Goal: Information Seeking & Learning: Learn about a topic

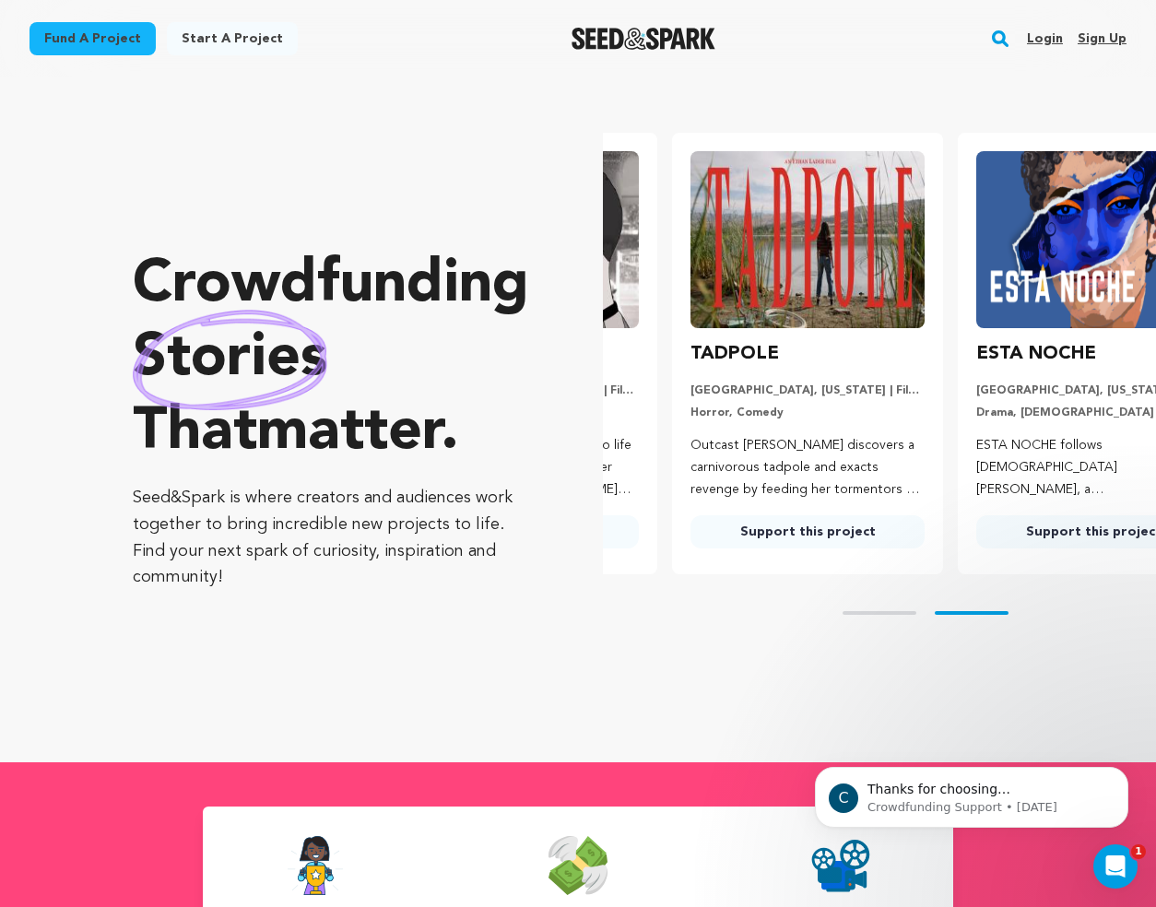
scroll to position [0, 272]
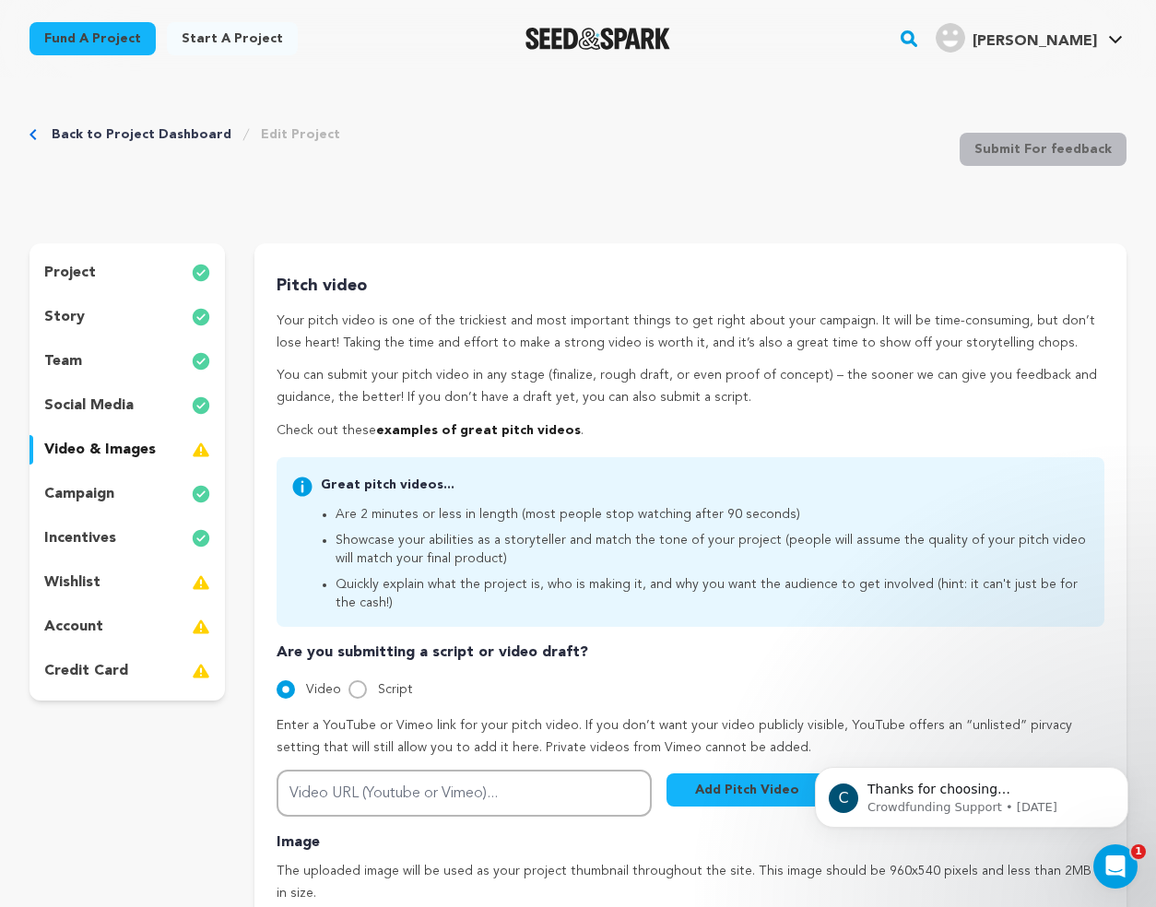
scroll to position [52, 0]
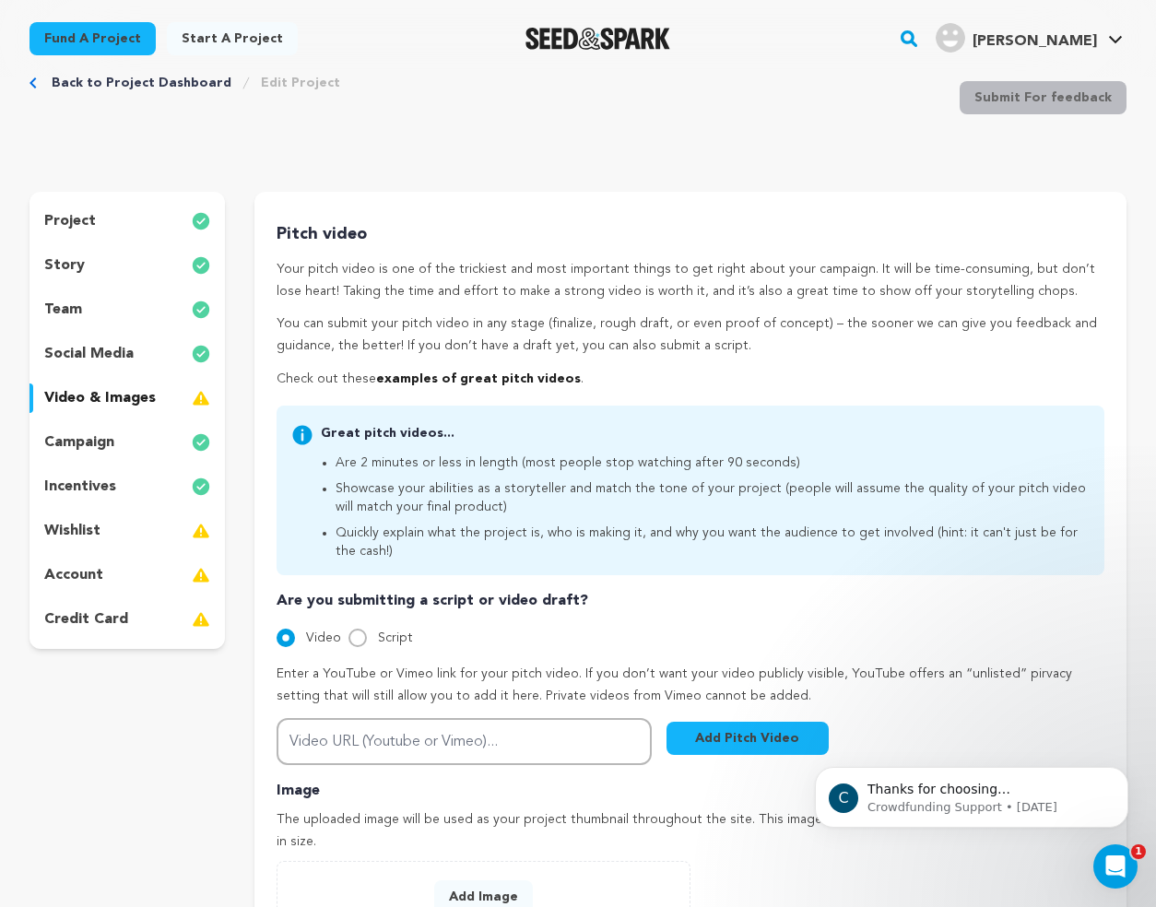
click at [97, 395] on p "video & images" at bounding box center [100, 398] width 112 height 22
click at [113, 355] on p "social media" at bounding box center [88, 354] width 89 height 22
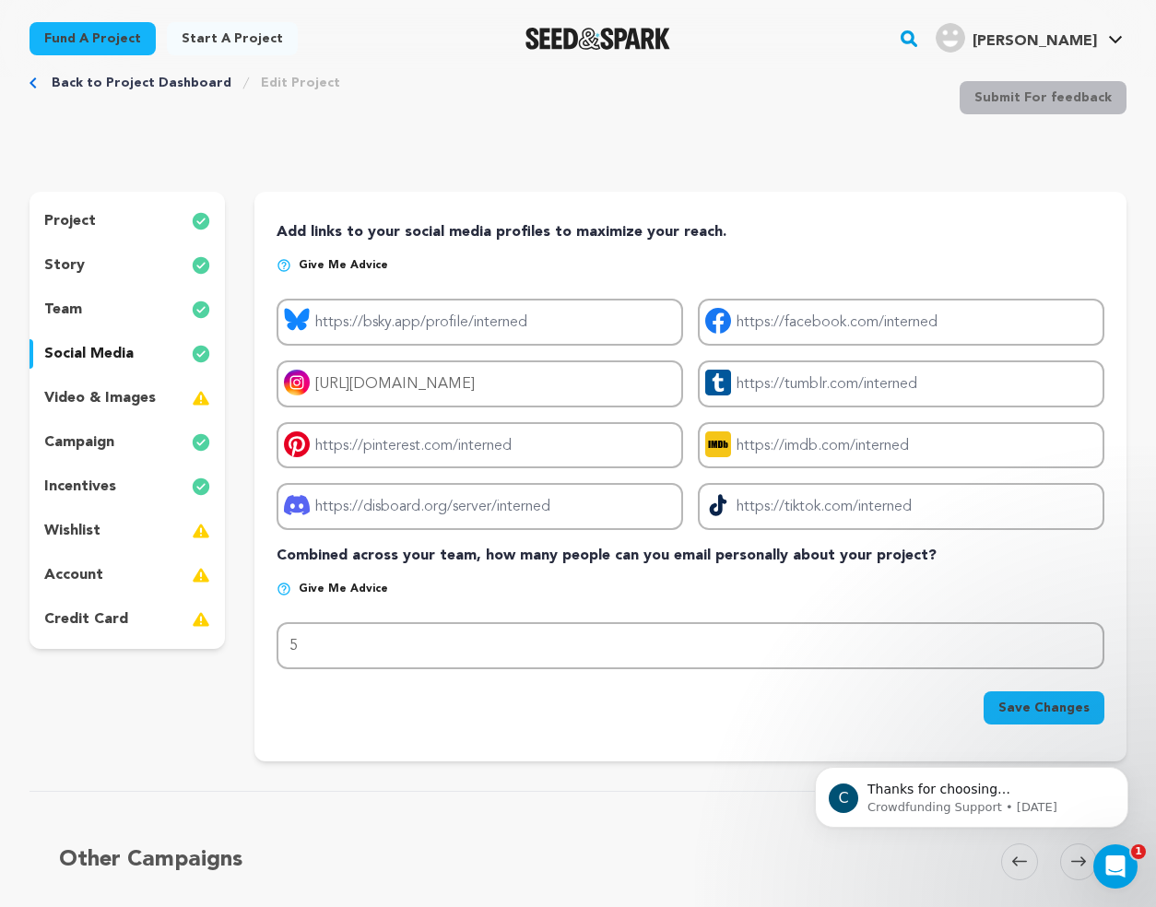
click at [130, 347] on p "social media" at bounding box center [88, 354] width 89 height 22
click at [130, 298] on div "team" at bounding box center [126, 309] width 195 height 29
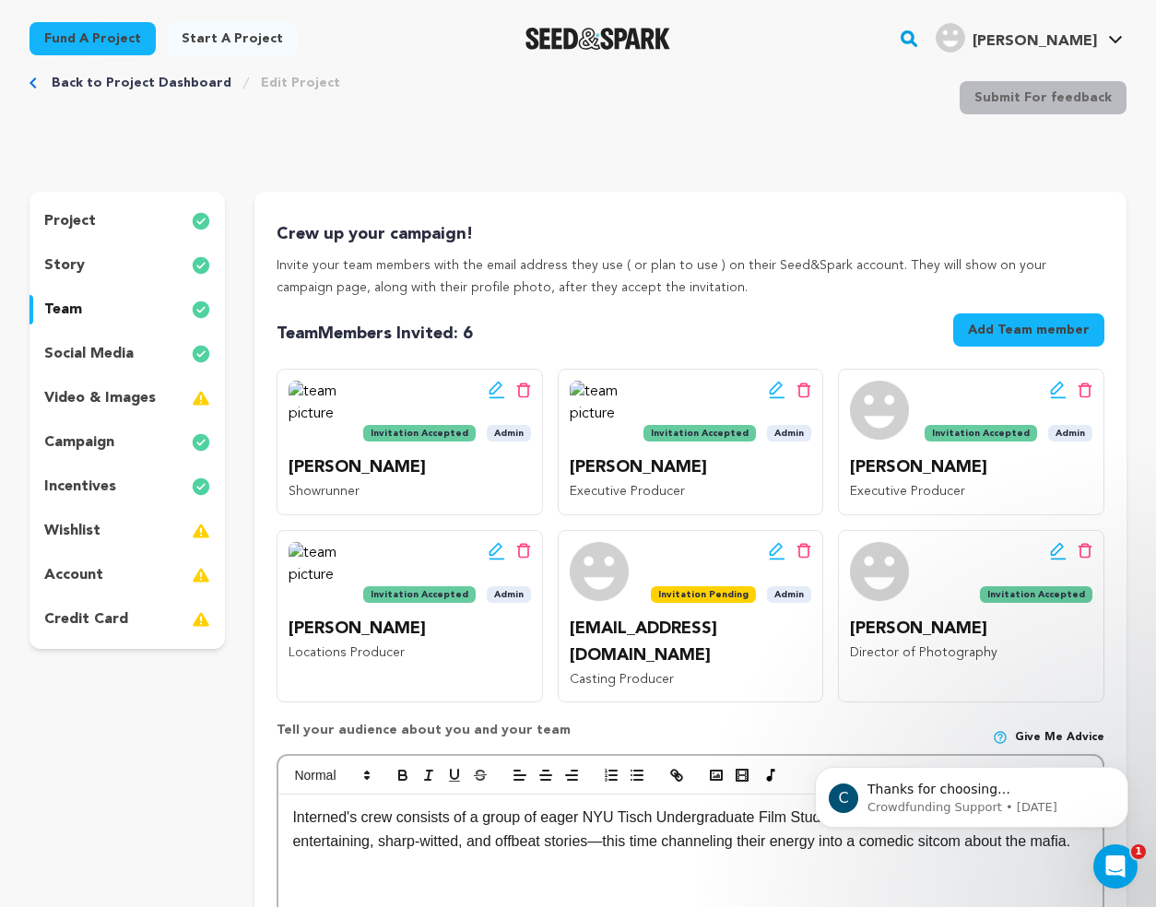
click at [135, 271] on div "story" at bounding box center [126, 265] width 195 height 29
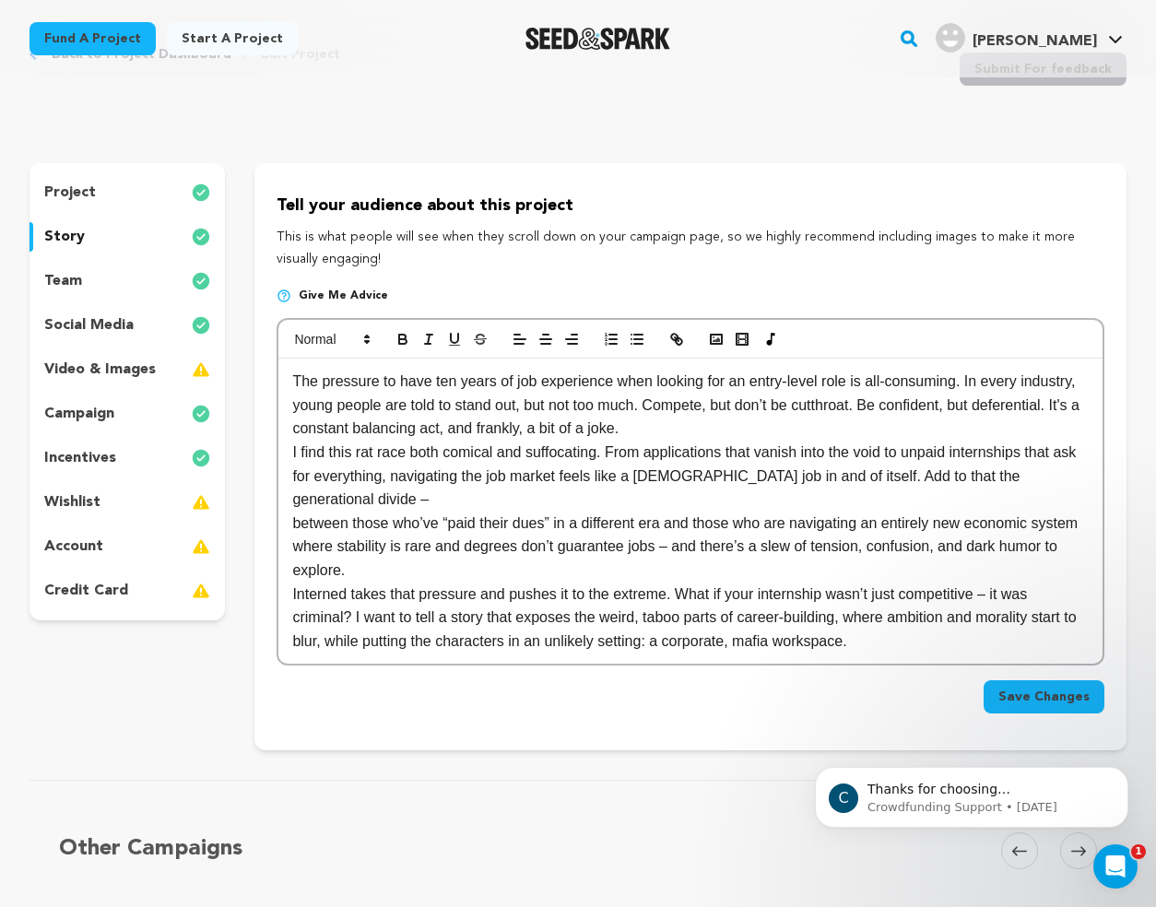
scroll to position [93, 0]
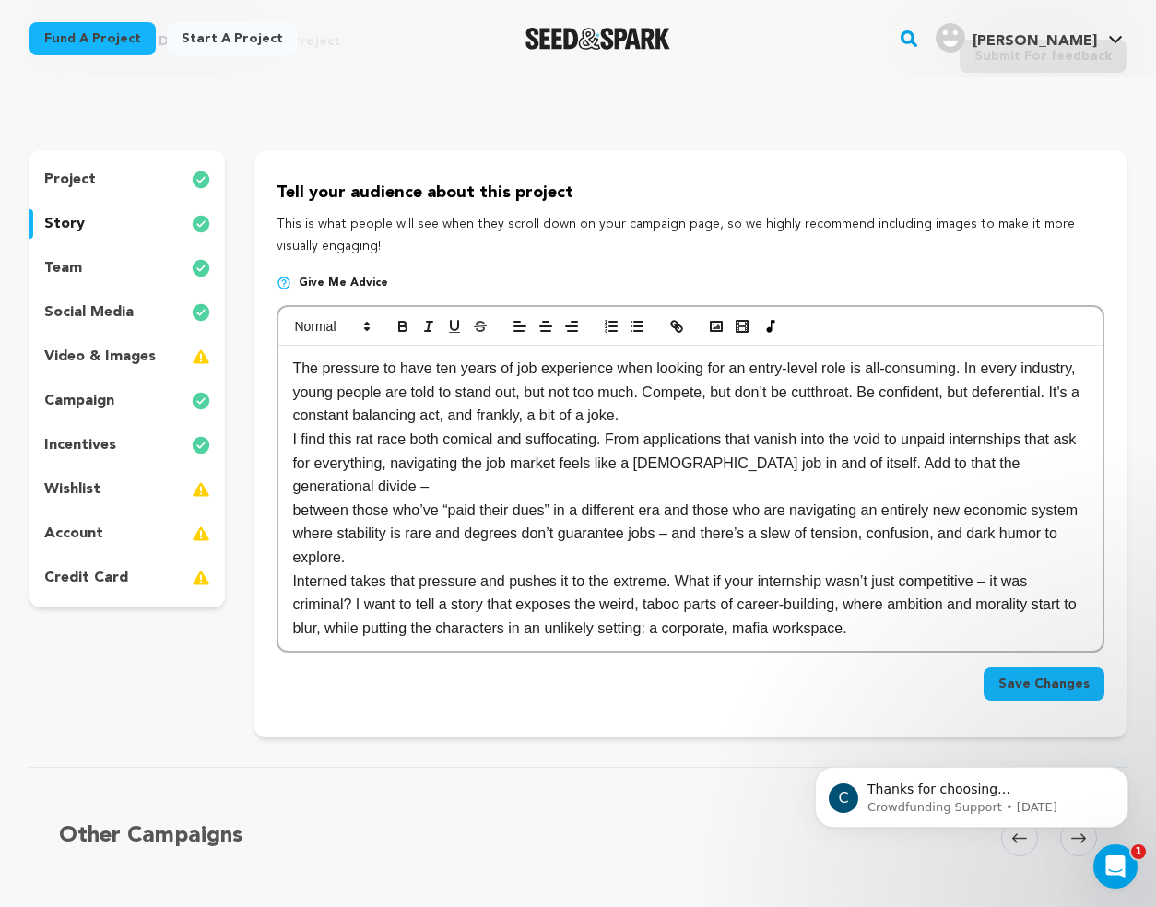
click at [666, 542] on p "between those who’ve “paid their dues” in a different era and those who are nav…" at bounding box center [690, 522] width 796 height 47
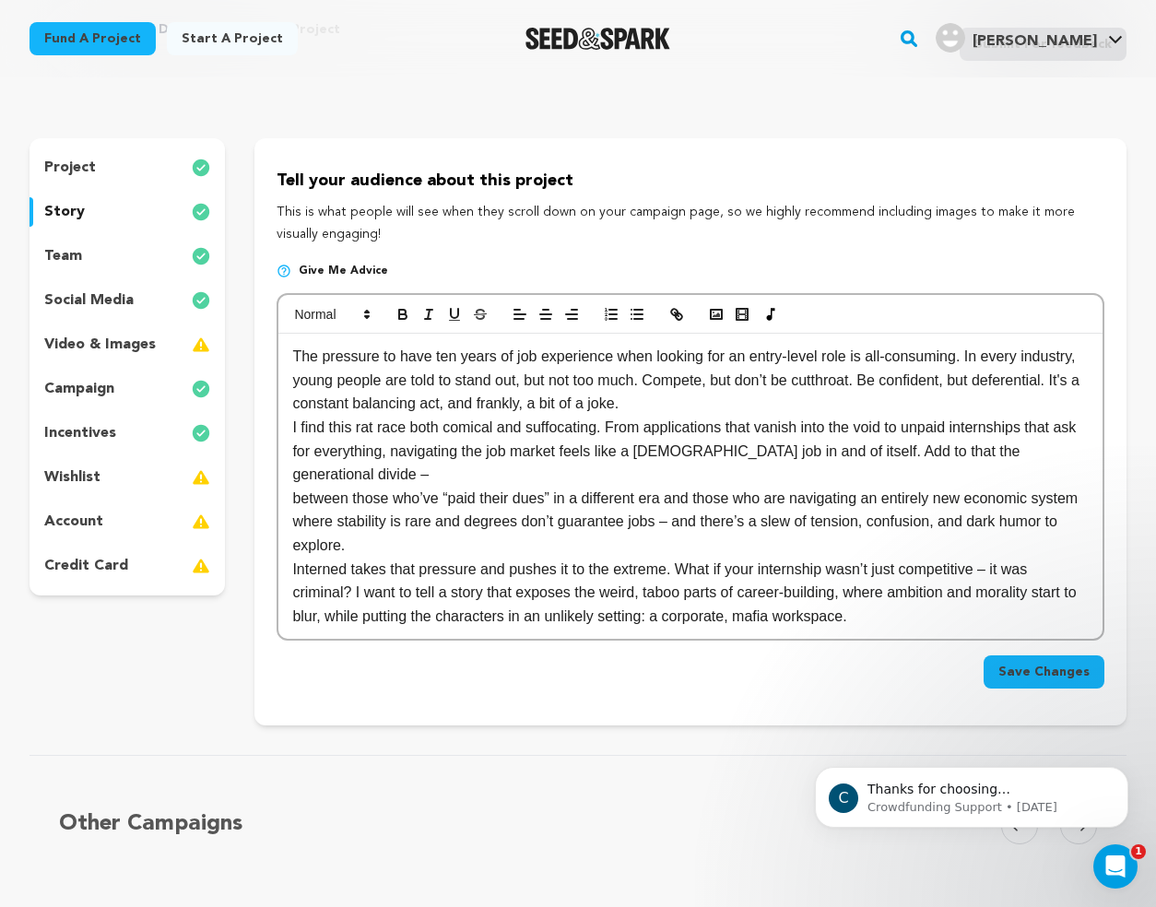
scroll to position [91, 0]
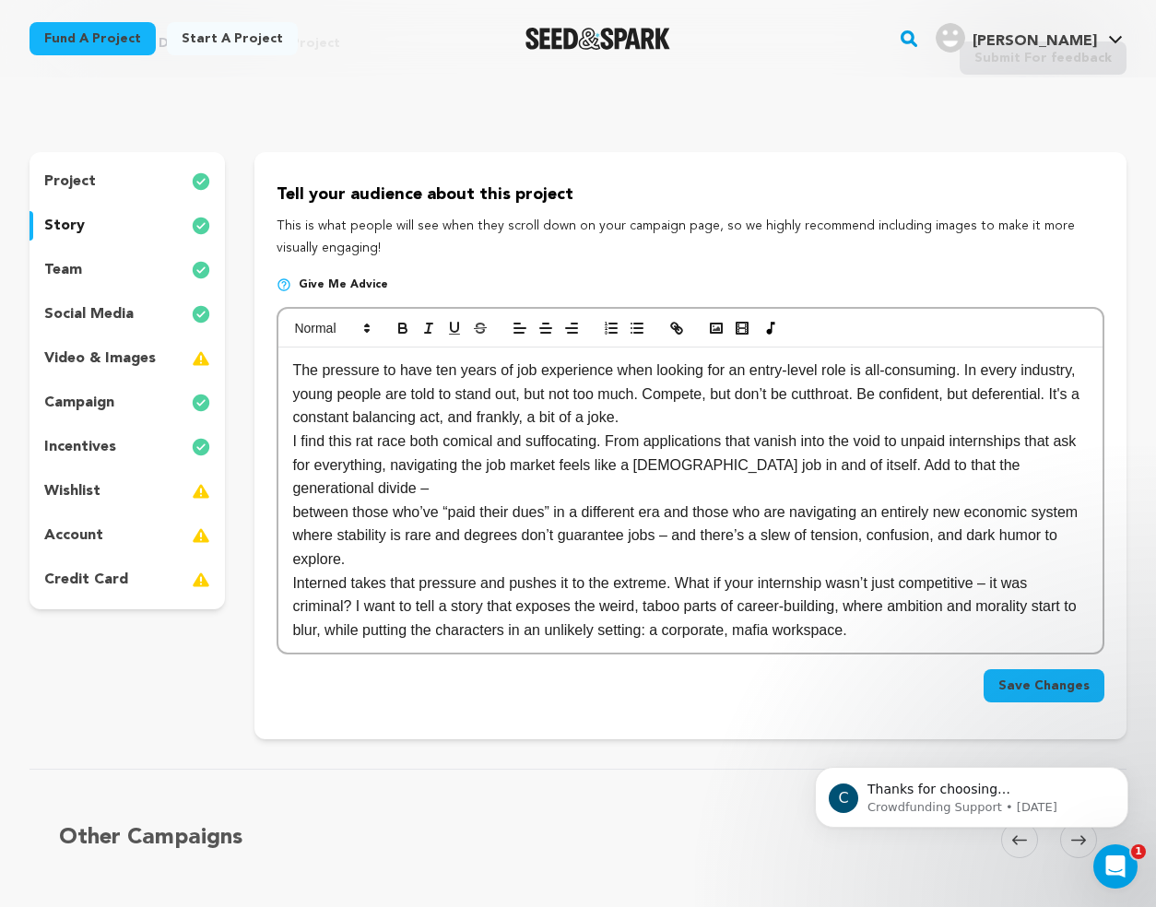
click at [914, 548] on p "between those who’ve “paid their dues” in a different era and those who are nav…" at bounding box center [690, 524] width 796 height 47
click at [900, 501] on p "I find this rat race both comical and suffocating. From applications that vanis…" at bounding box center [690, 465] width 796 height 71
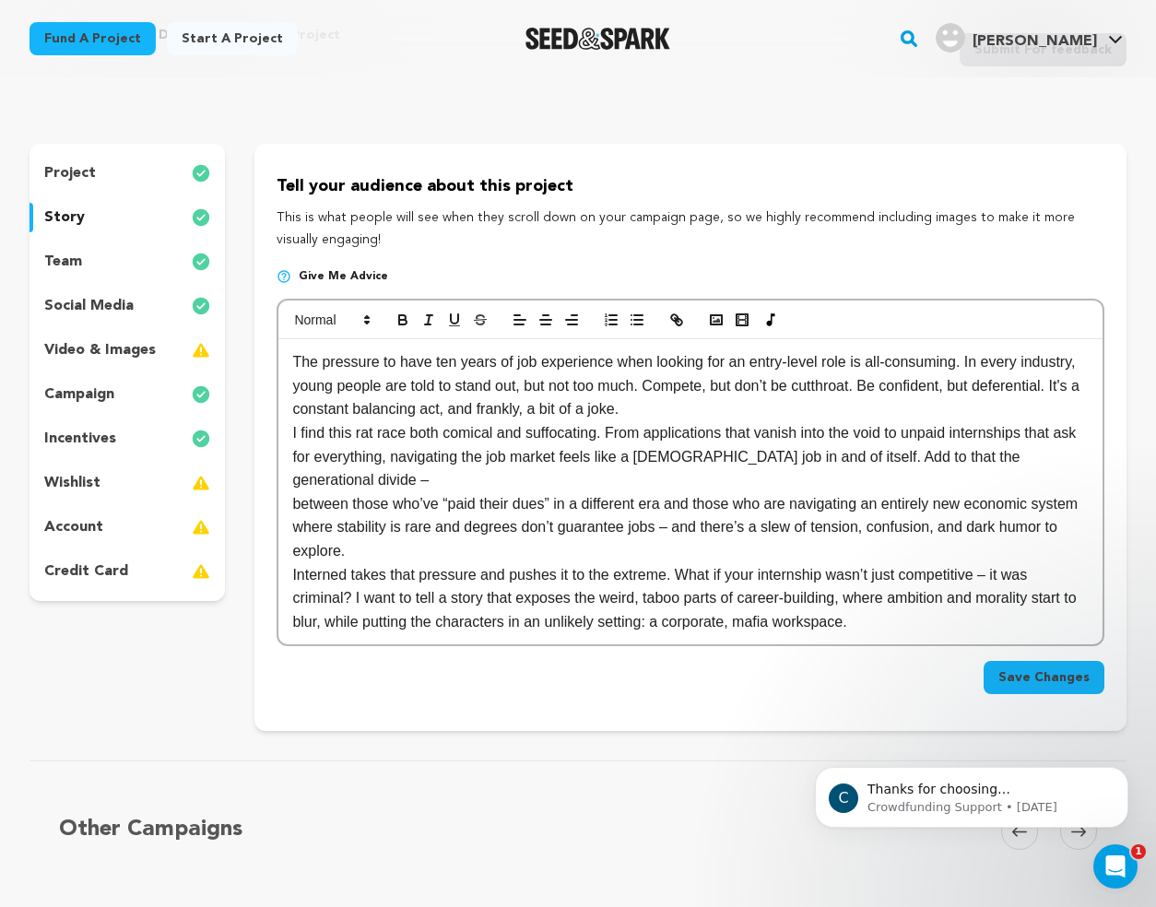
scroll to position [96, 0]
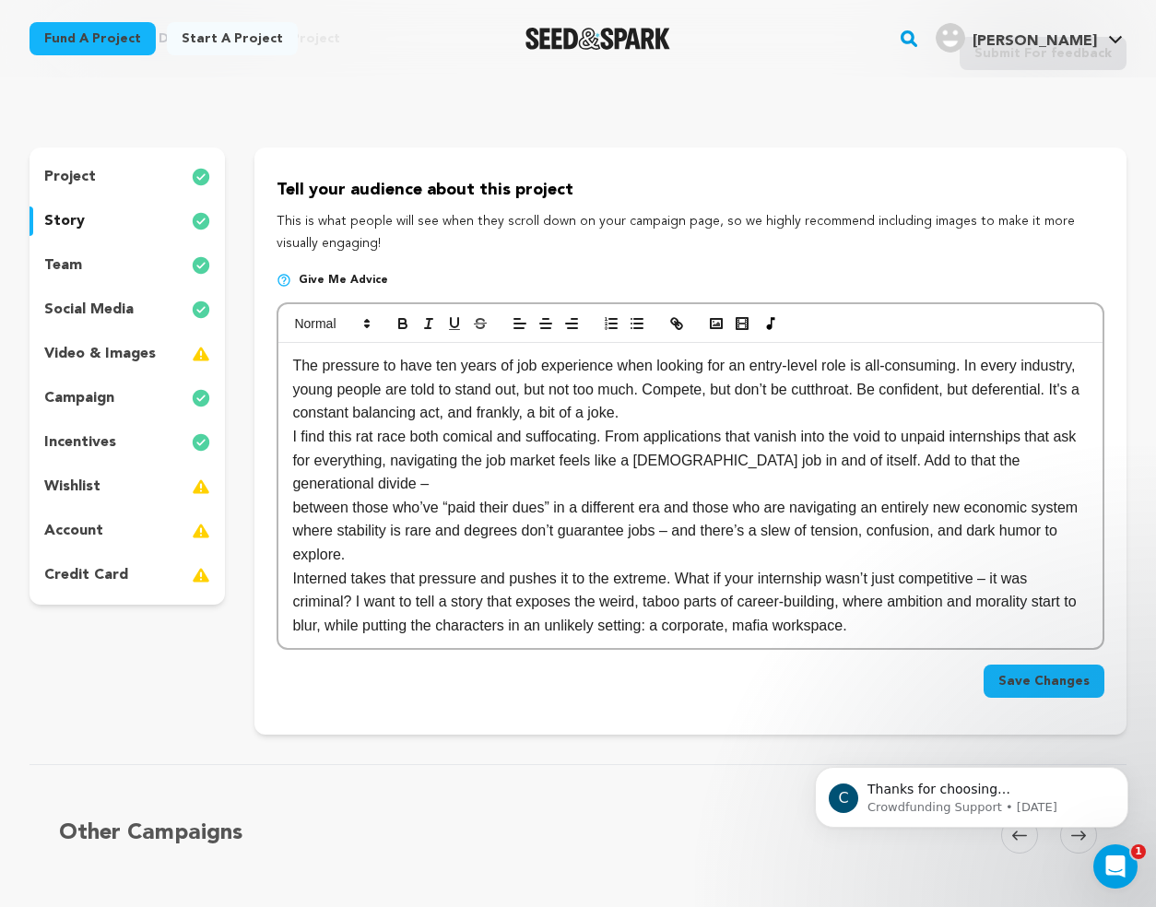
click at [112, 249] on div "project story team social media video & images campaign incentives wishlist acc…" at bounding box center [126, 375] width 195 height 457
click at [102, 290] on div "project story team social media video & images campaign incentives wishlist acc…" at bounding box center [126, 375] width 195 height 457
click at [102, 274] on div "team" at bounding box center [126, 265] width 195 height 29
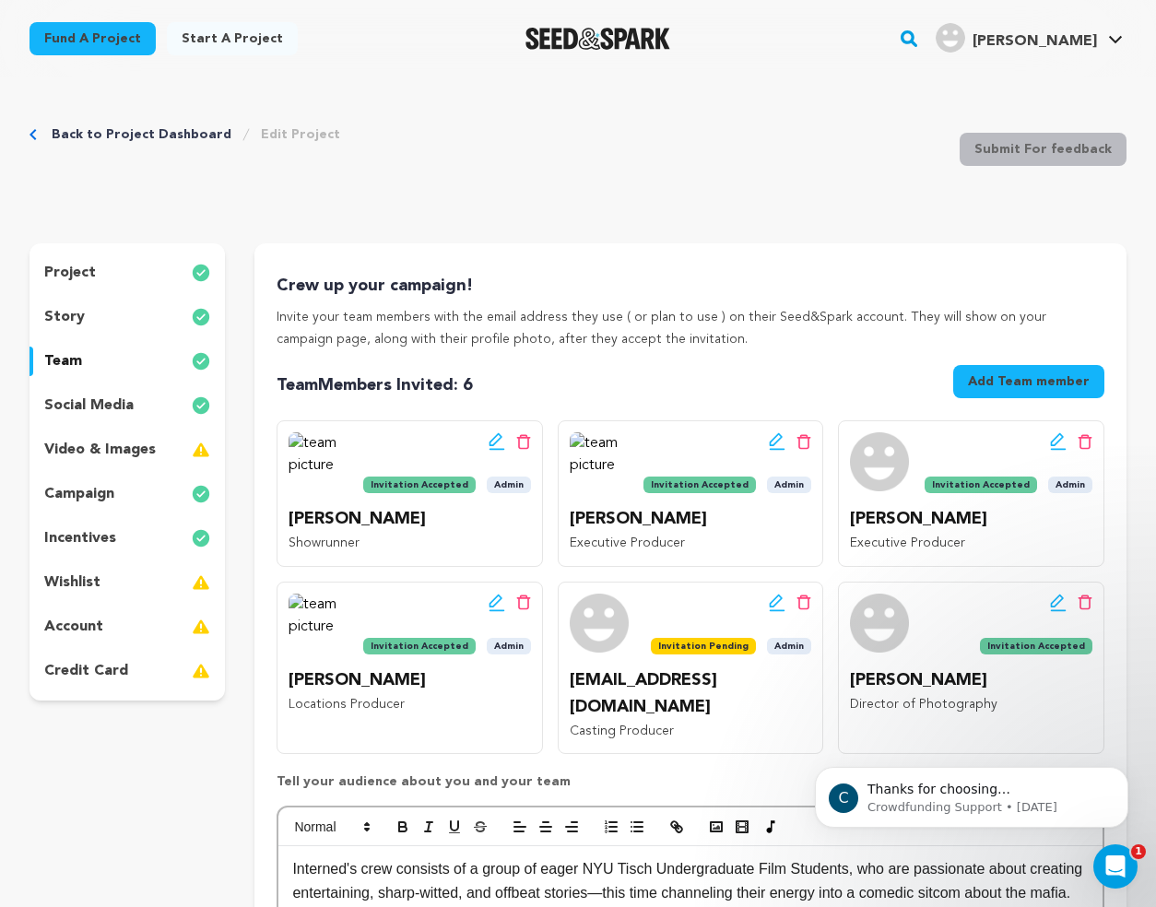
click at [656, 35] on img "Seed&Spark Homepage" at bounding box center [597, 39] width 145 height 22
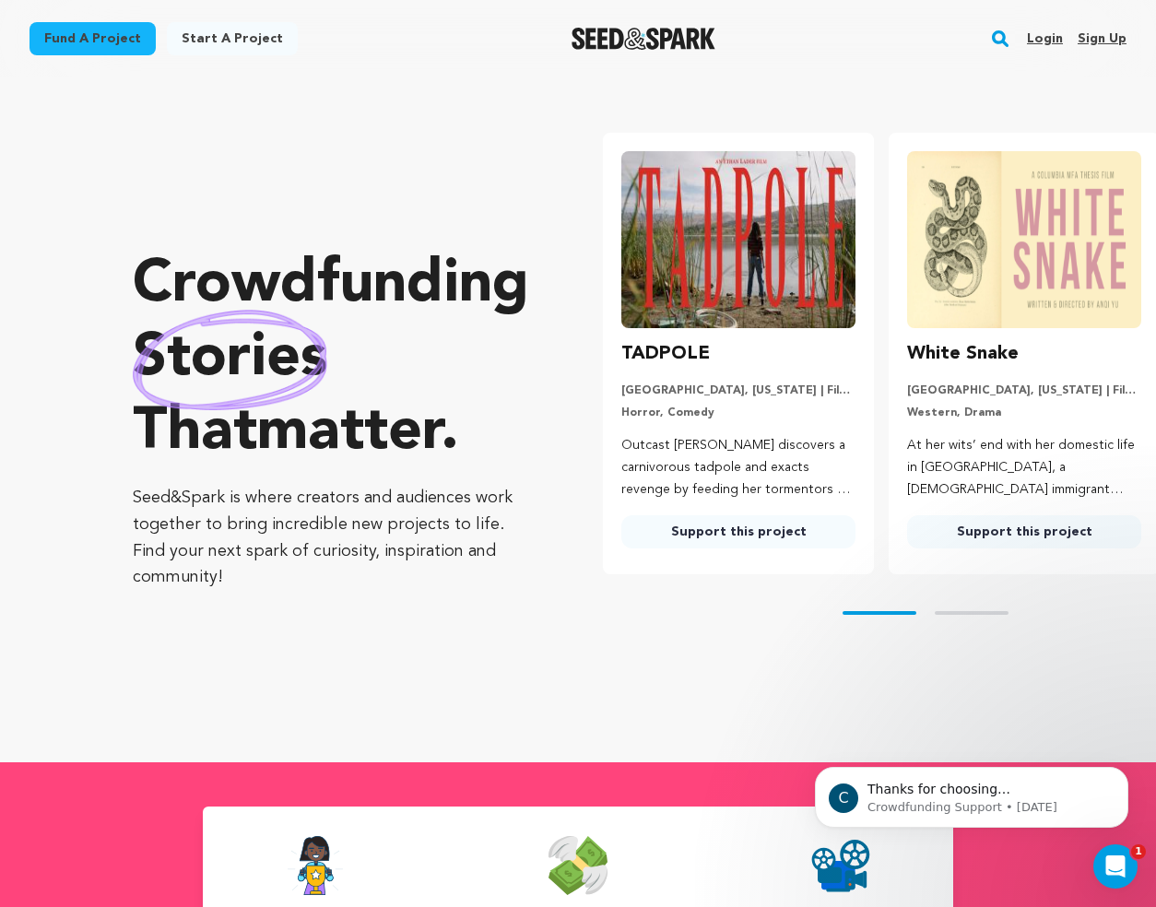
click at [1046, 38] on link "Login" at bounding box center [1045, 38] width 36 height 29
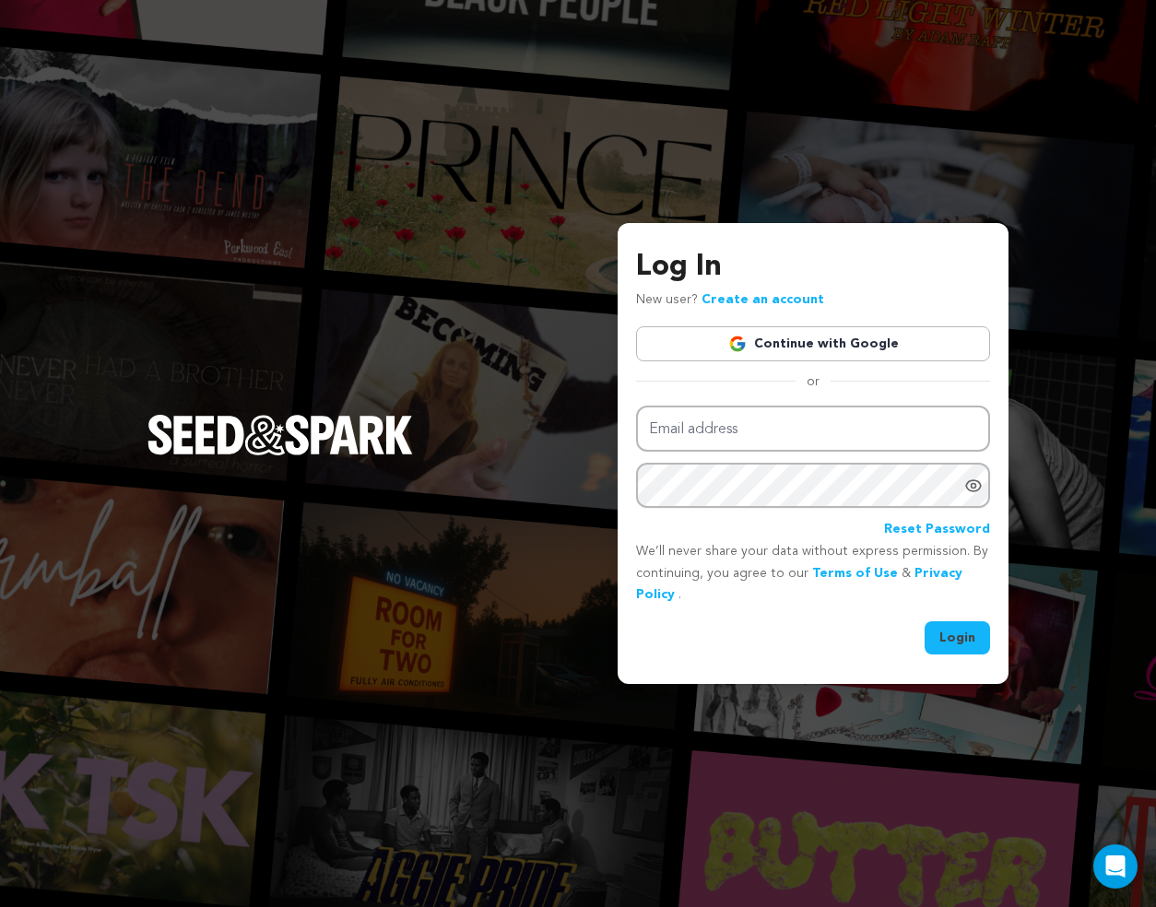
click at [818, 330] on link "Continue with Google" at bounding box center [813, 343] width 354 height 35
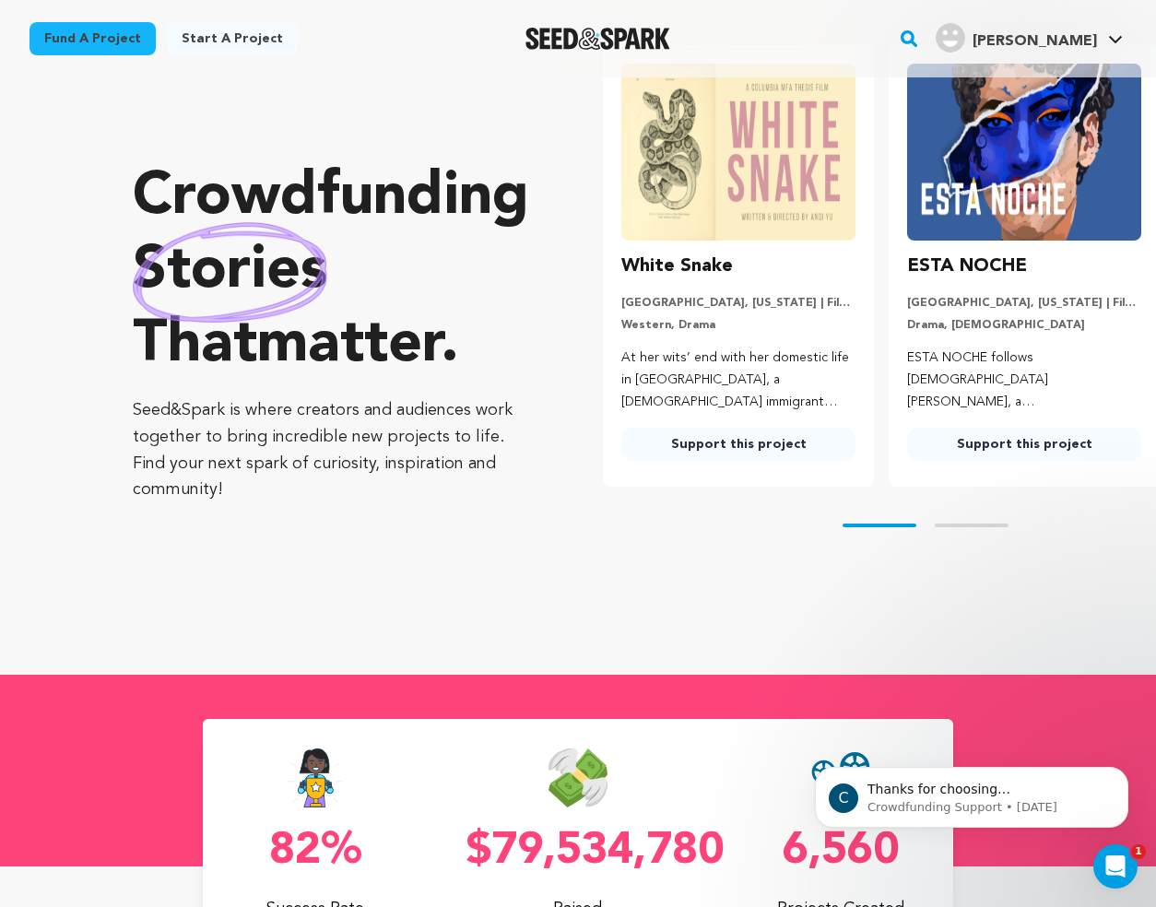
scroll to position [95, 0]
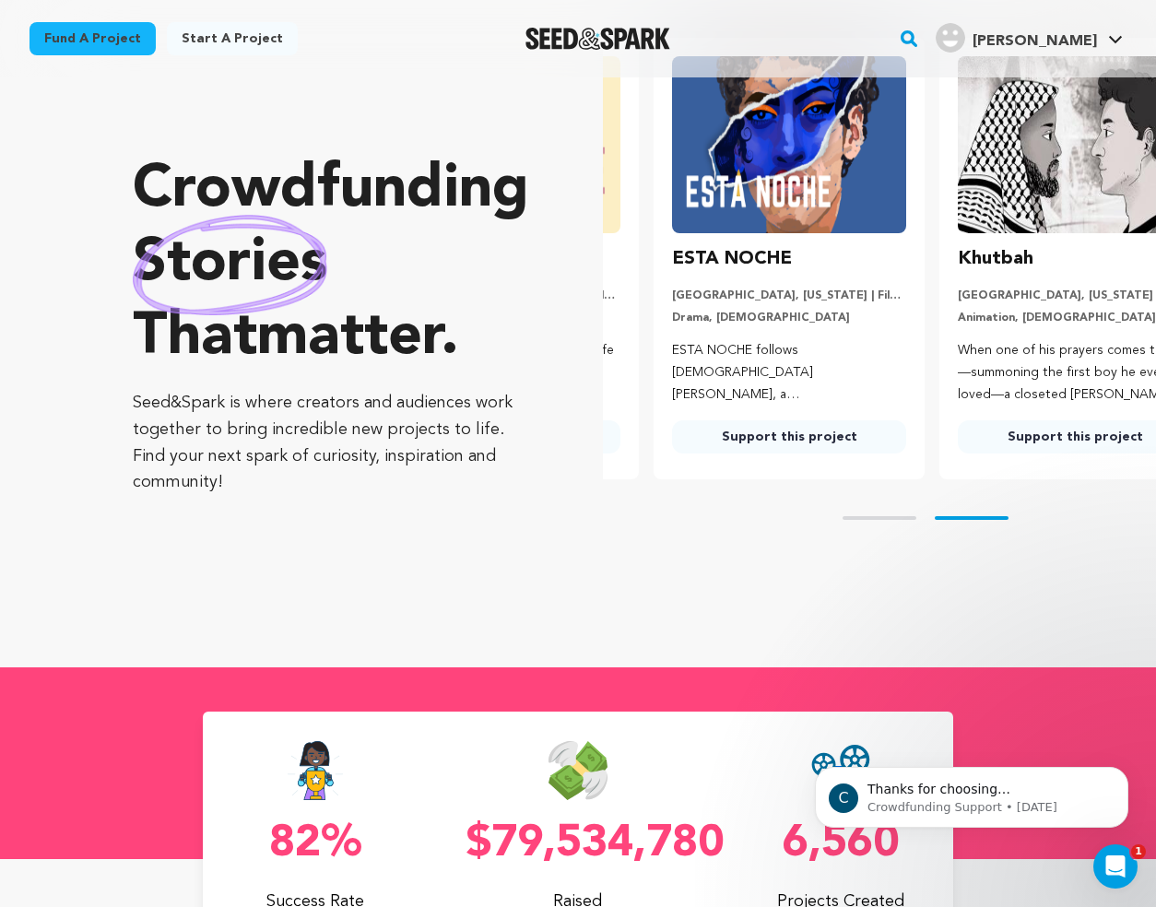
click at [1088, 20] on link "Lee V. Lee V." at bounding box center [1029, 35] width 195 height 33
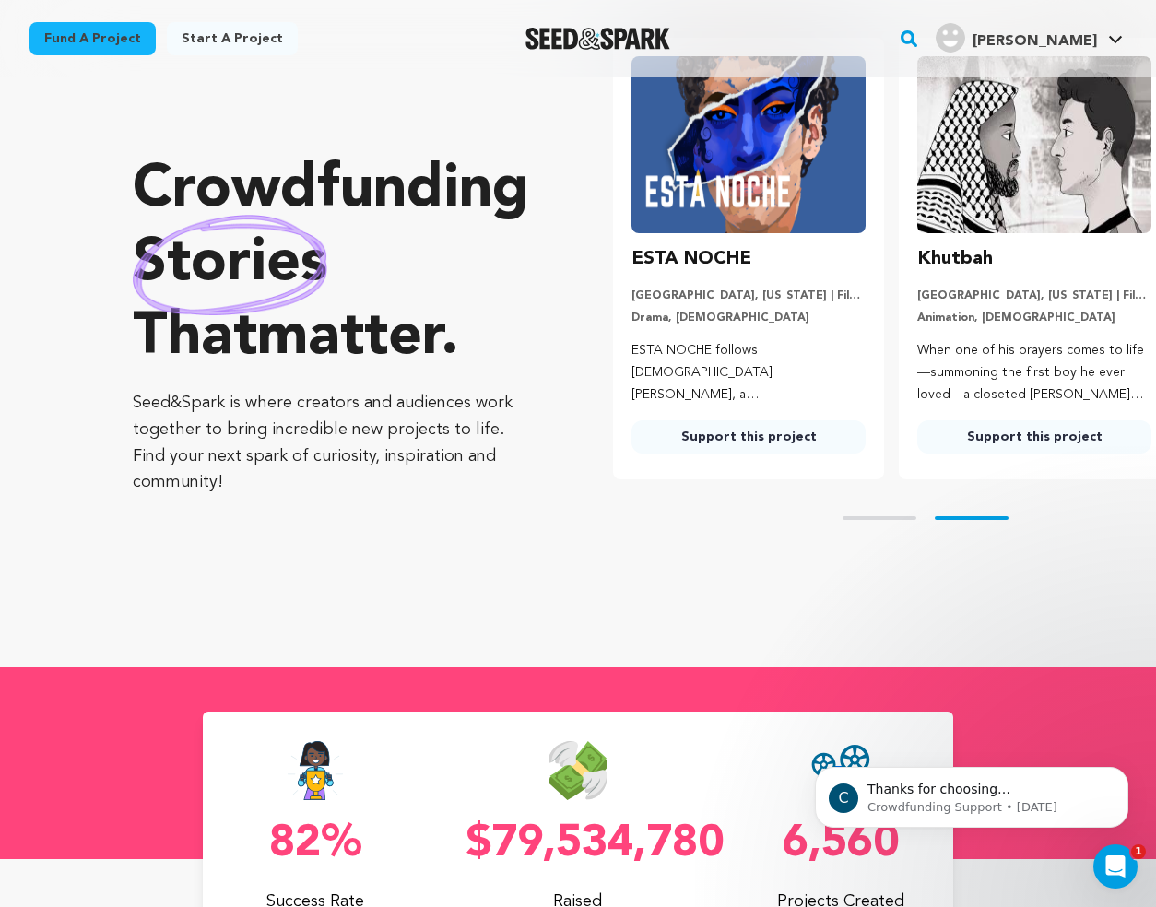
scroll to position [0, 295]
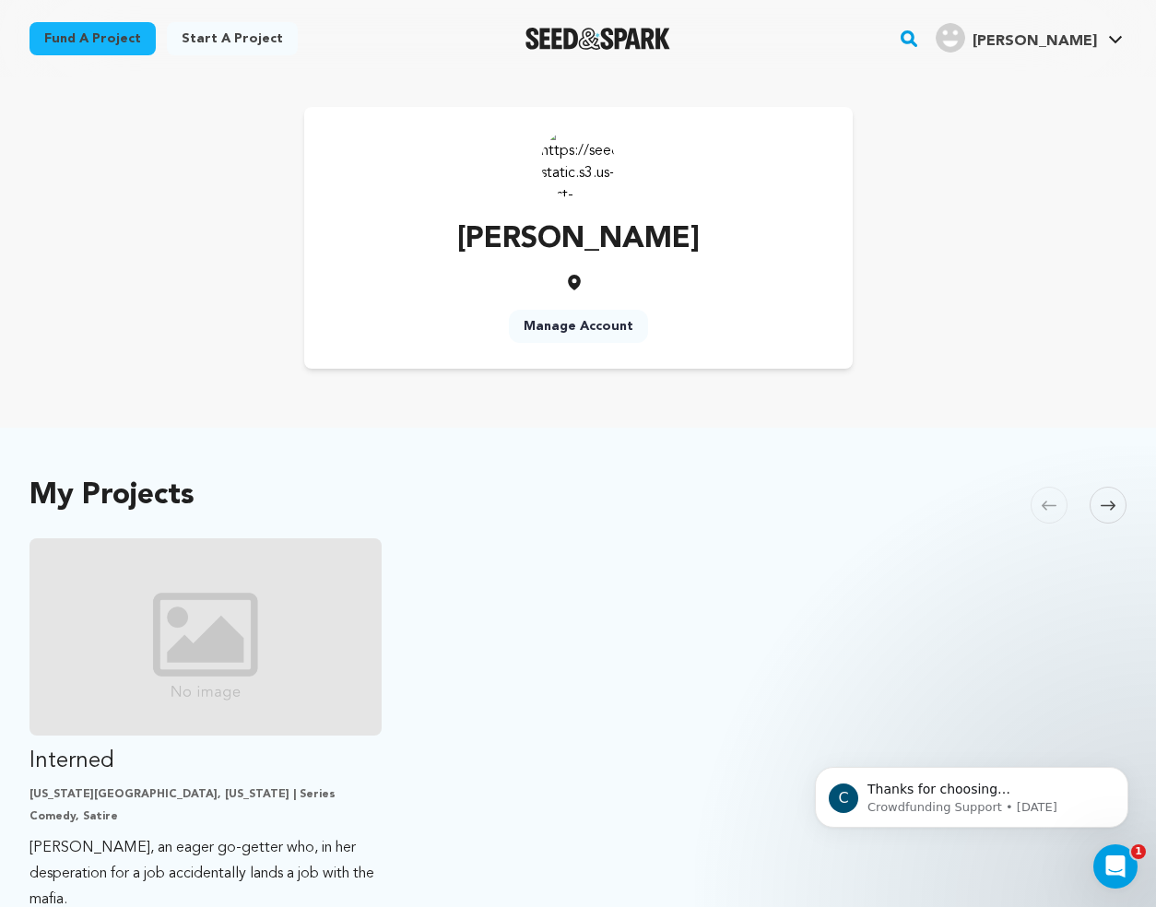
click at [407, 743] on ul "Interned [US_STATE][GEOGRAPHIC_DATA], [US_STATE] | Series Comedy, Satire [PERSO…" at bounding box center [577, 768] width 1097 height 461
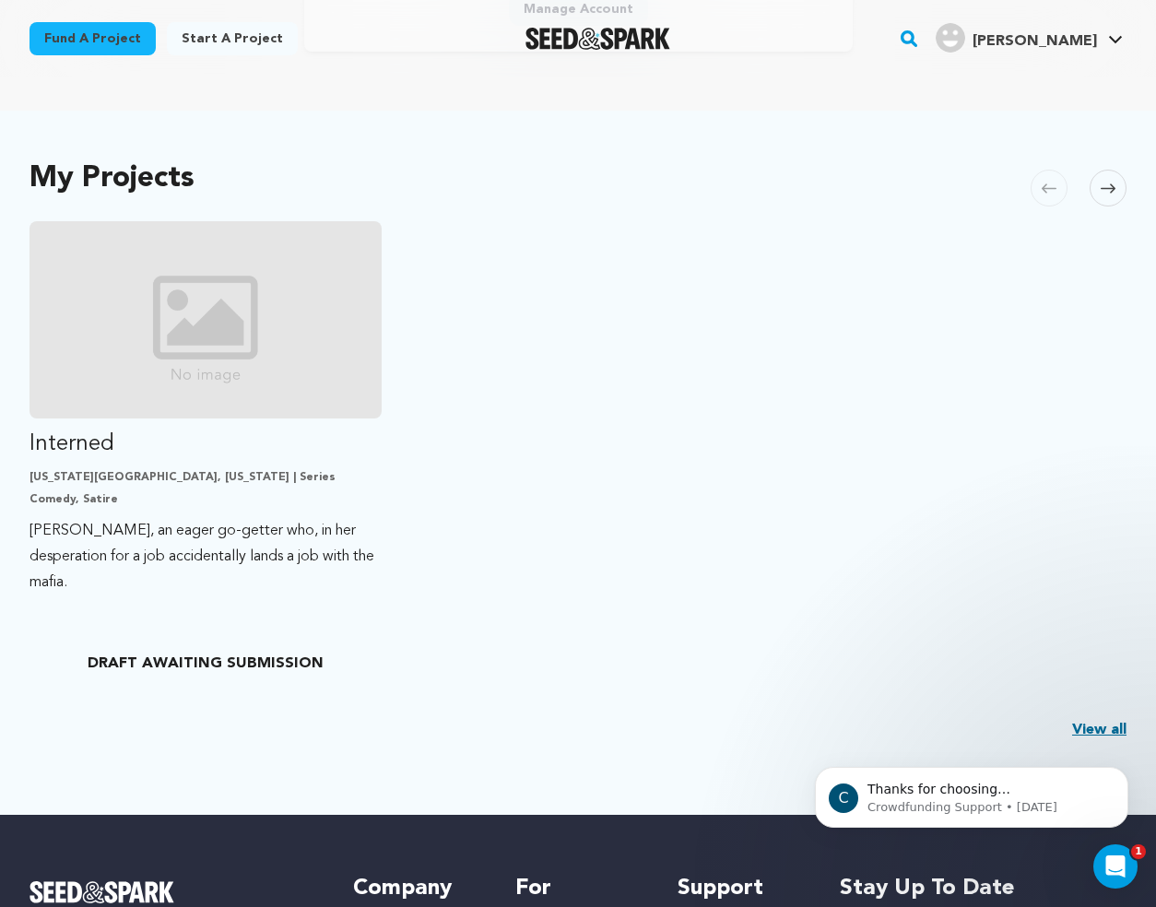
scroll to position [345, 0]
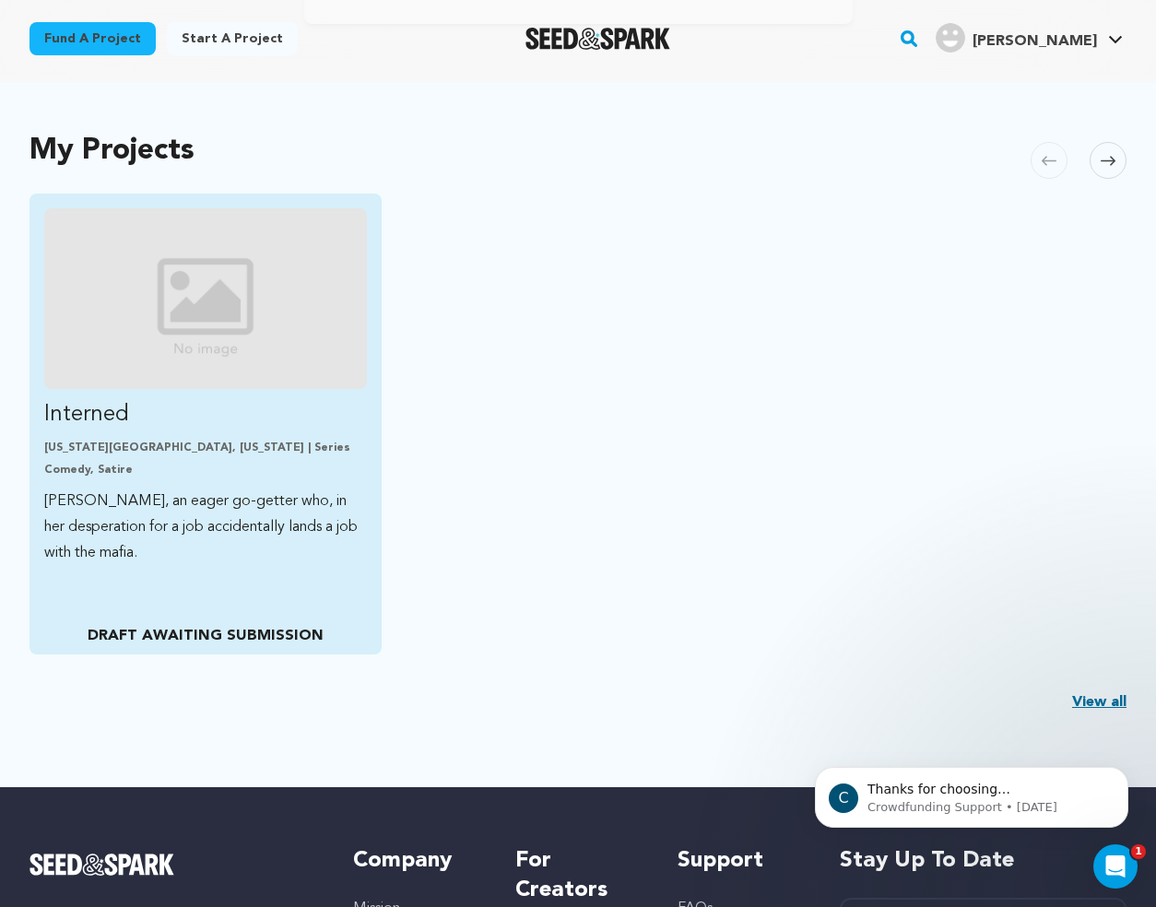
click at [216, 533] on p "[PERSON_NAME], an eager go-getter who, in her desperation for a job accidentall…" at bounding box center [205, 527] width 323 height 77
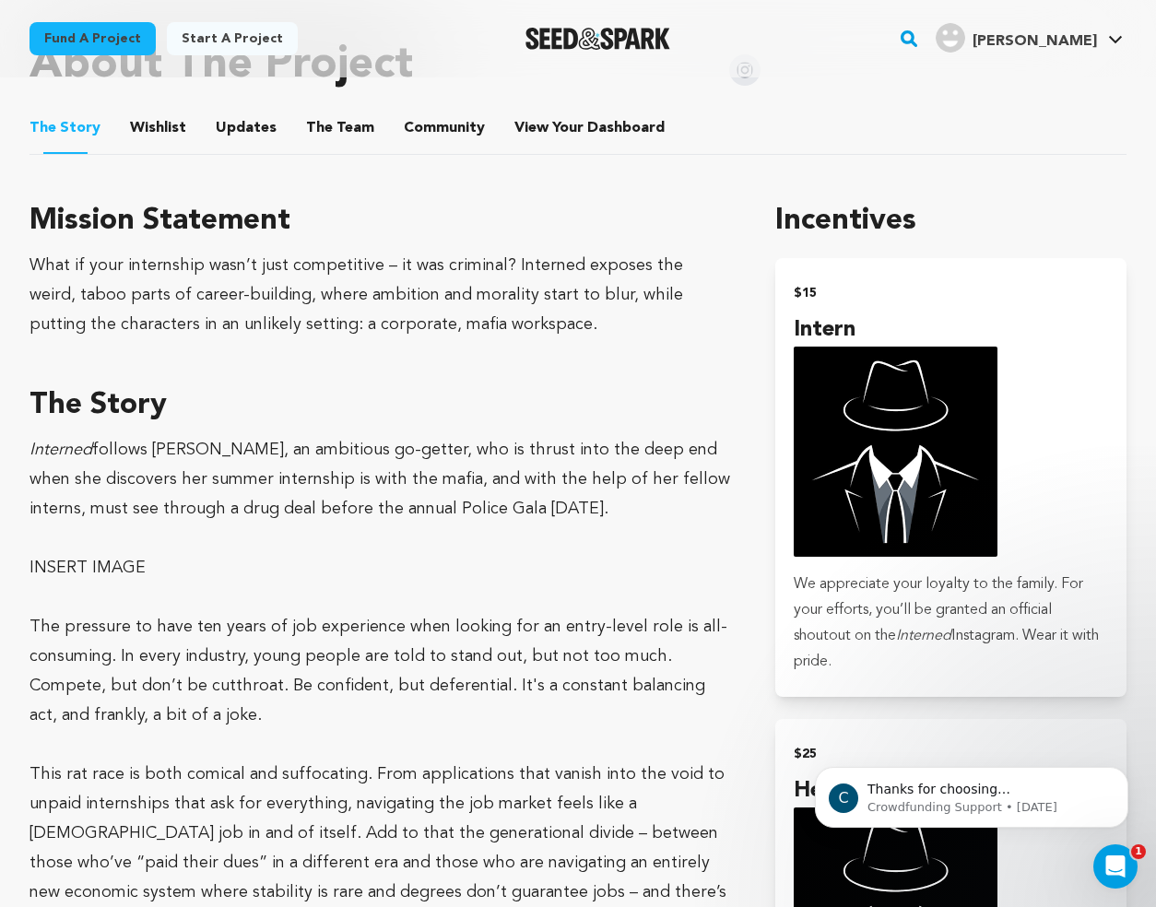
scroll to position [800, 0]
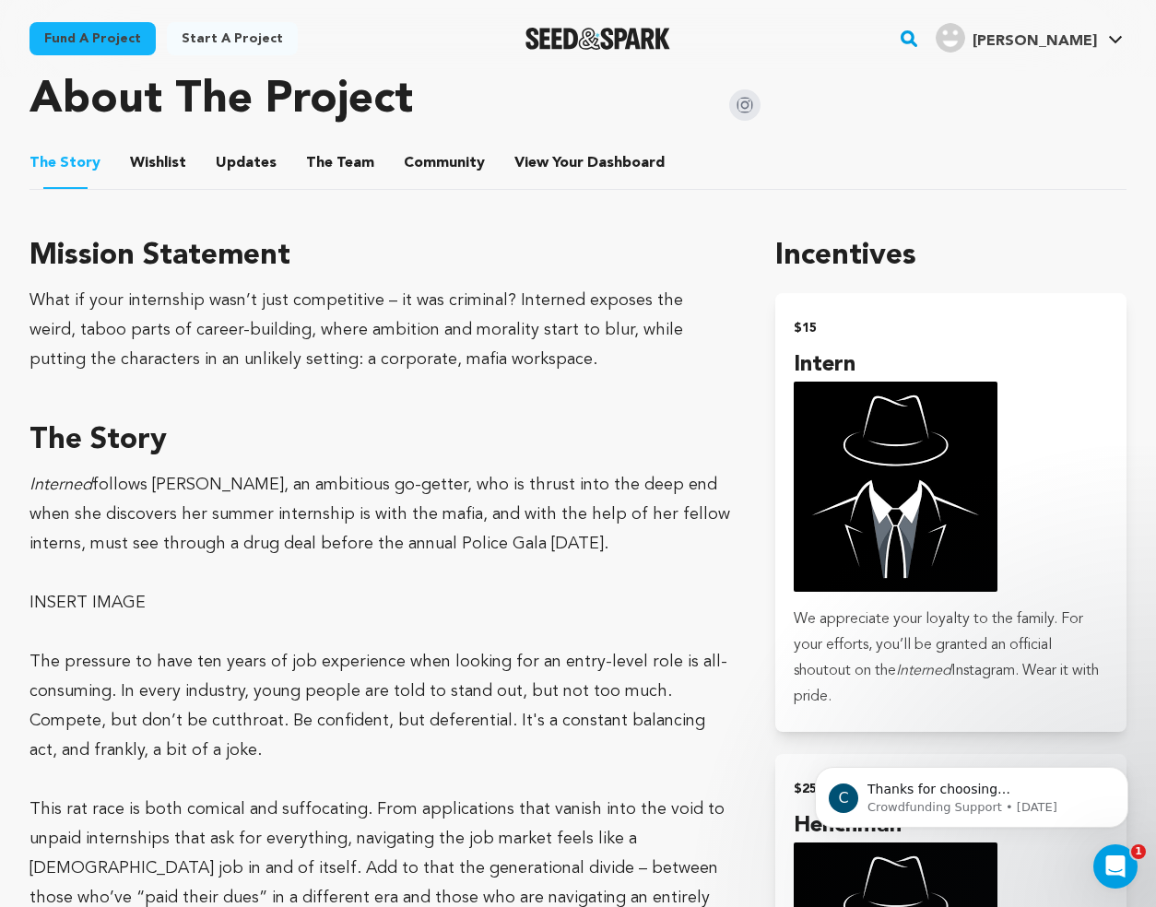
click at [318, 426] on h3 "The Story" at bounding box center [380, 441] width 702 height 44
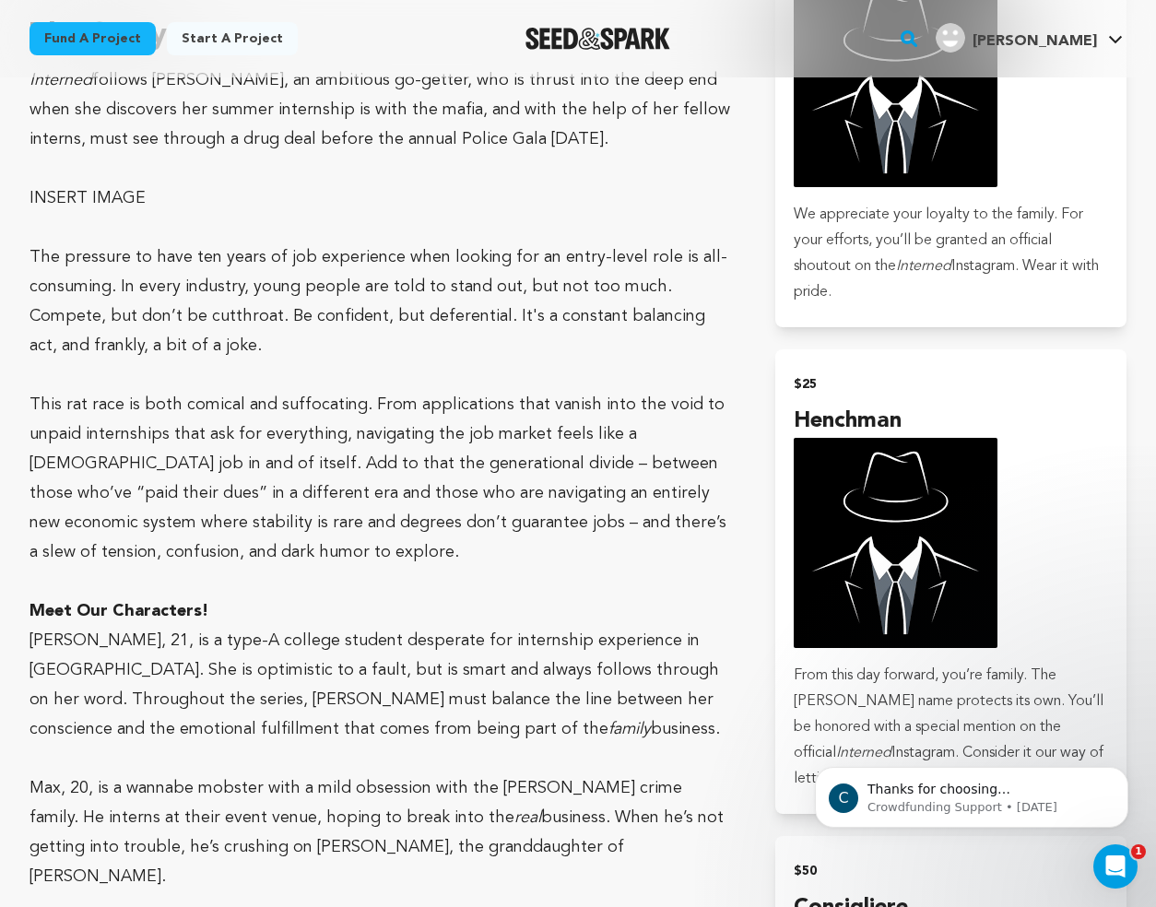
scroll to position [1213, 0]
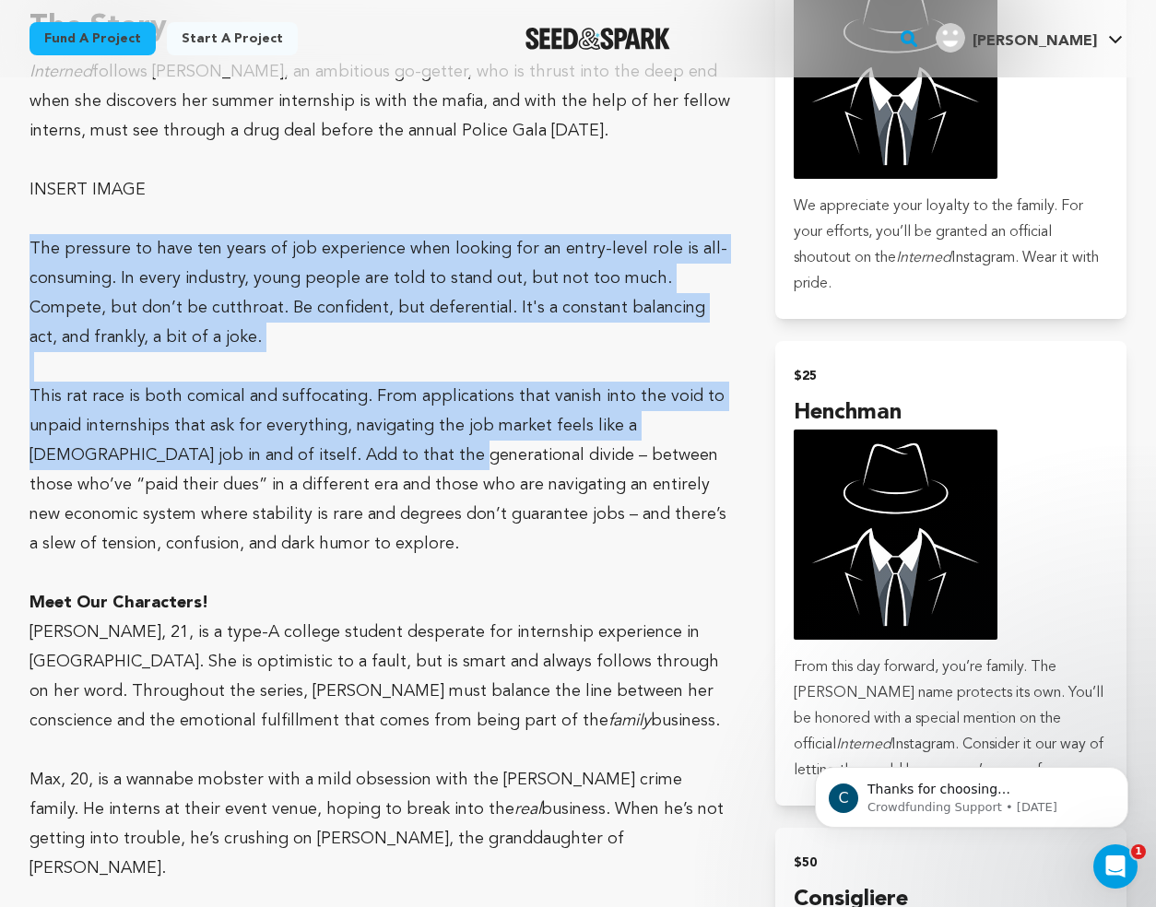
drag, startPoint x: 33, startPoint y: 245, endPoint x: 309, endPoint y: 468, distance: 354.6
click at [309, 468] on p "This rat race is both comical and suffocating. From applications that vanish in…" at bounding box center [380, 470] width 702 height 177
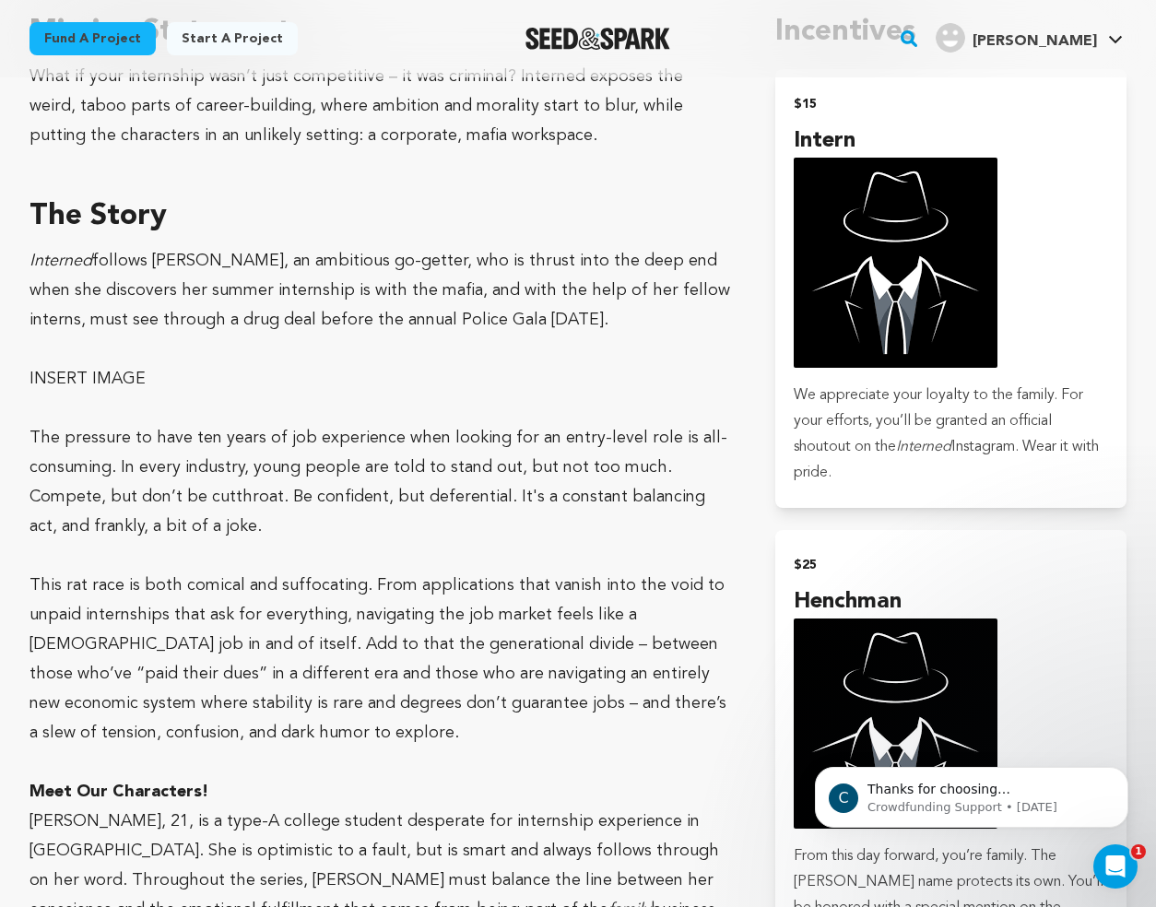
scroll to position [1023, 0]
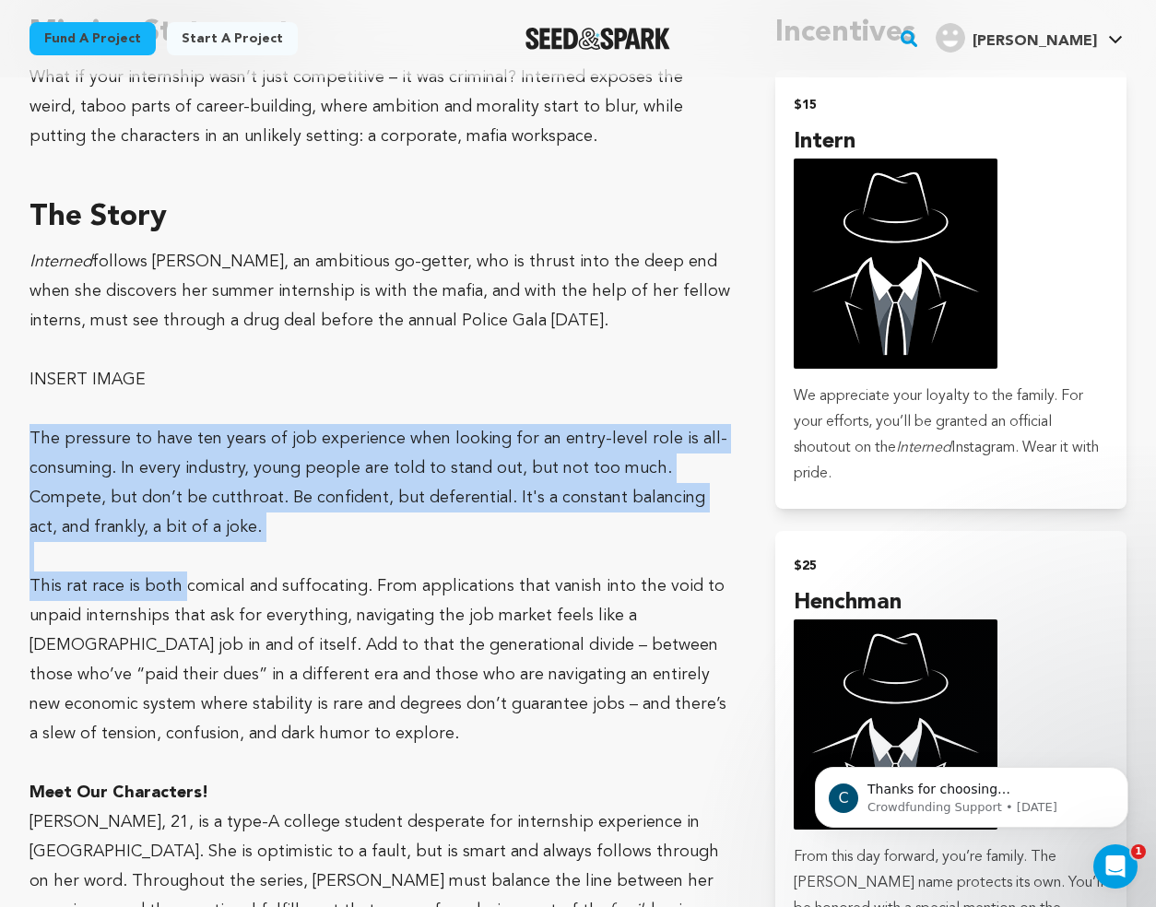
drag, startPoint x: 16, startPoint y: 427, endPoint x: 178, endPoint y: 595, distance: 233.4
click at [181, 596] on div "Fund a project Project details Interned [US_STATE][GEOGRAPHIC_DATA], [US_STATE]…" at bounding box center [578, 852] width 1156 height 3597
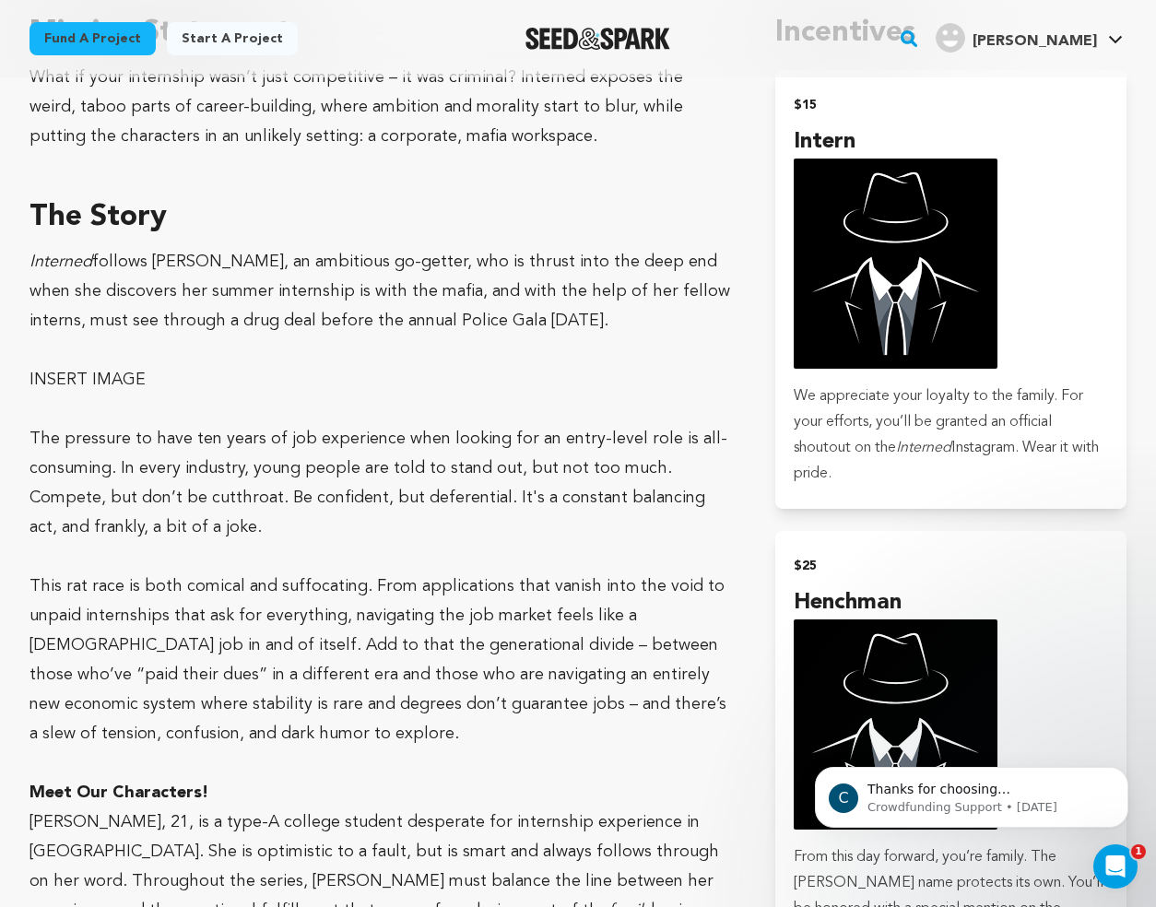
click at [178, 592] on p "This rat race is both comical and suffocating. From applications that vanish in…" at bounding box center [380, 660] width 702 height 177
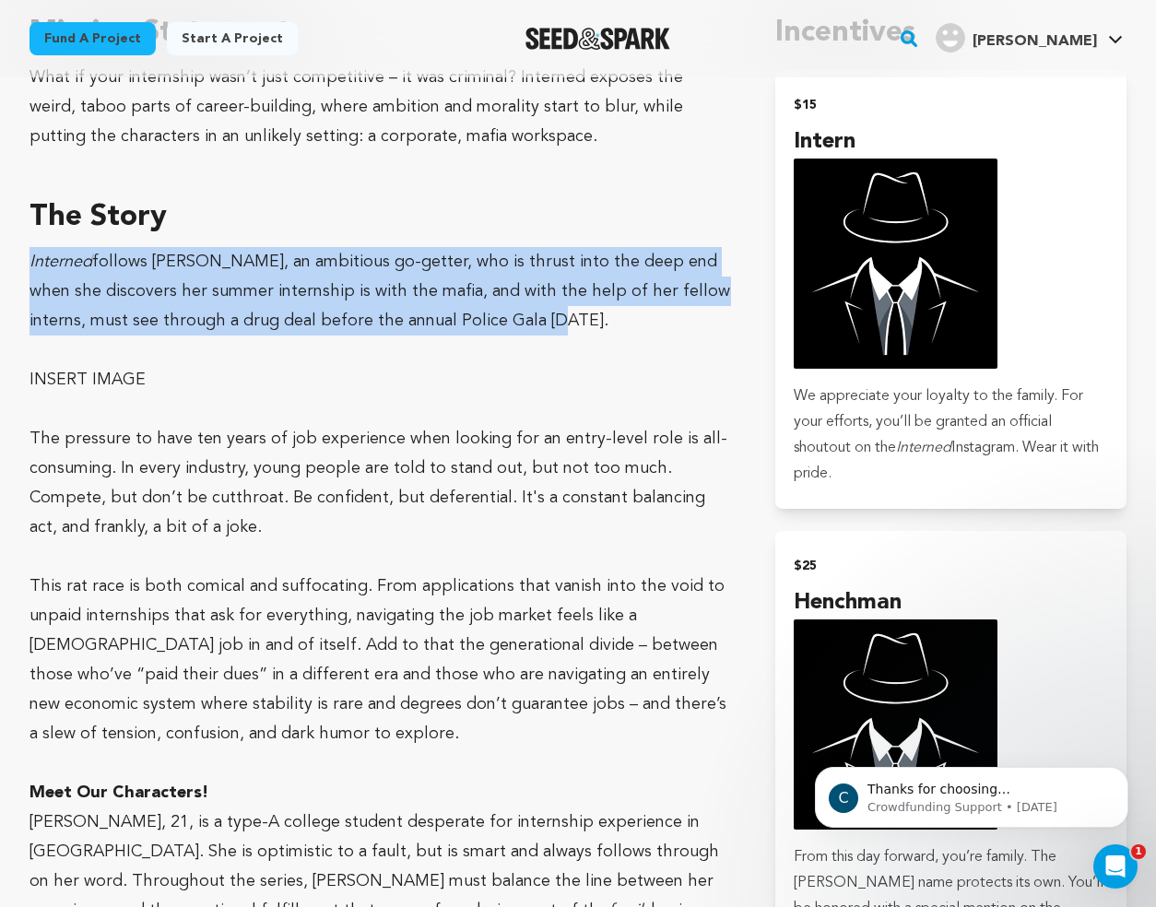
drag, startPoint x: 570, startPoint y: 332, endPoint x: 17, endPoint y: 254, distance: 558.6
click at [17, 254] on div "Fund a project Project details Interned [US_STATE][GEOGRAPHIC_DATA], [US_STATE]…" at bounding box center [578, 852] width 1156 height 3597
copy p "Interned follows [PERSON_NAME], an ambitious go-getter, who is thrust into the …"
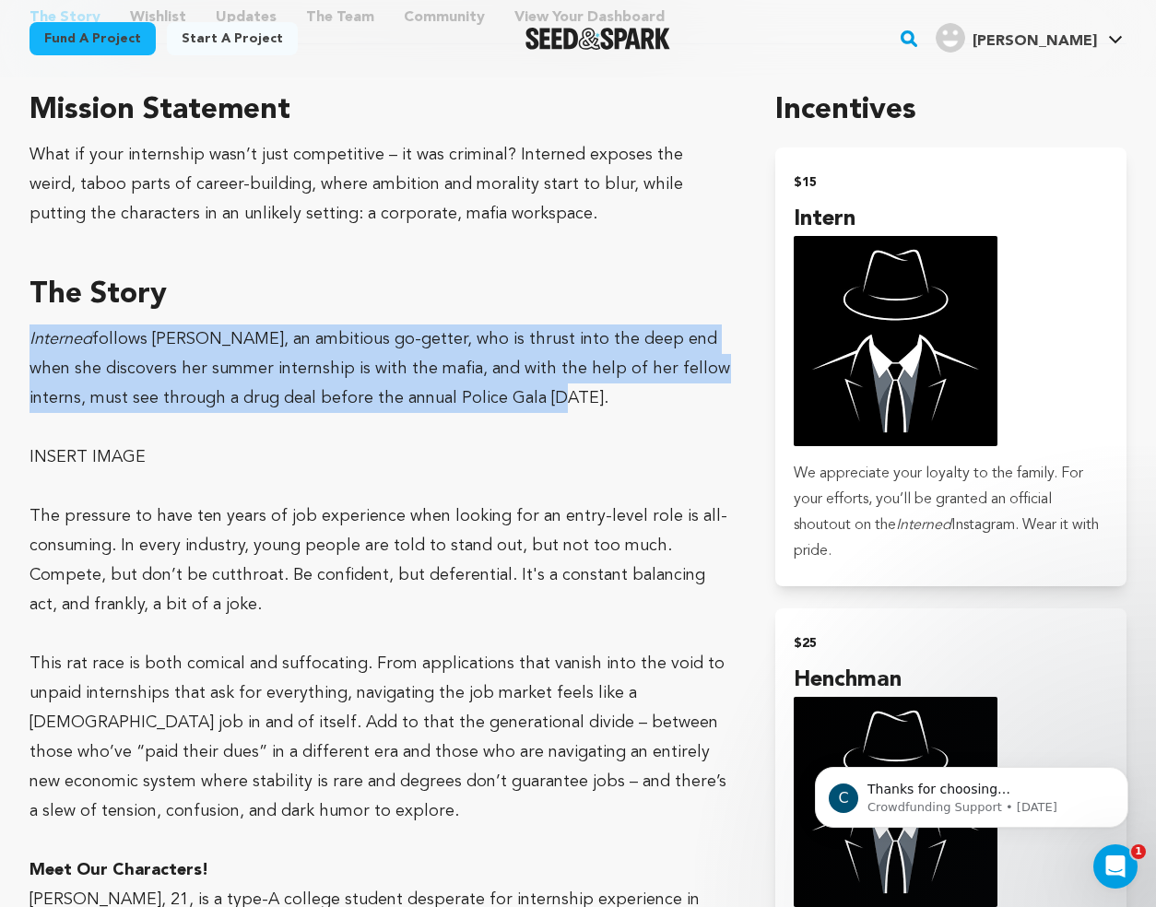
scroll to position [947, 0]
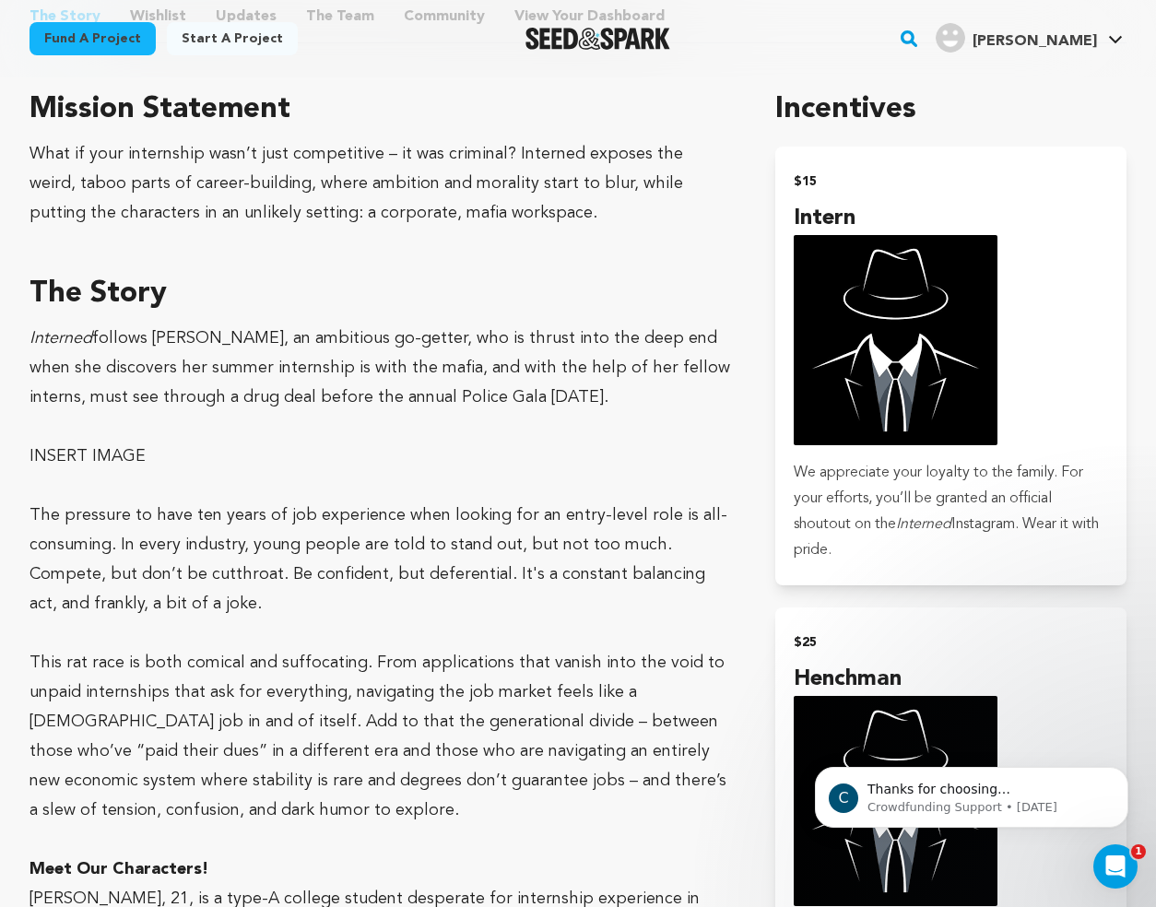
click at [284, 690] on p "This rat race is both comical and suffocating. From applications that vanish in…" at bounding box center [380, 736] width 702 height 177
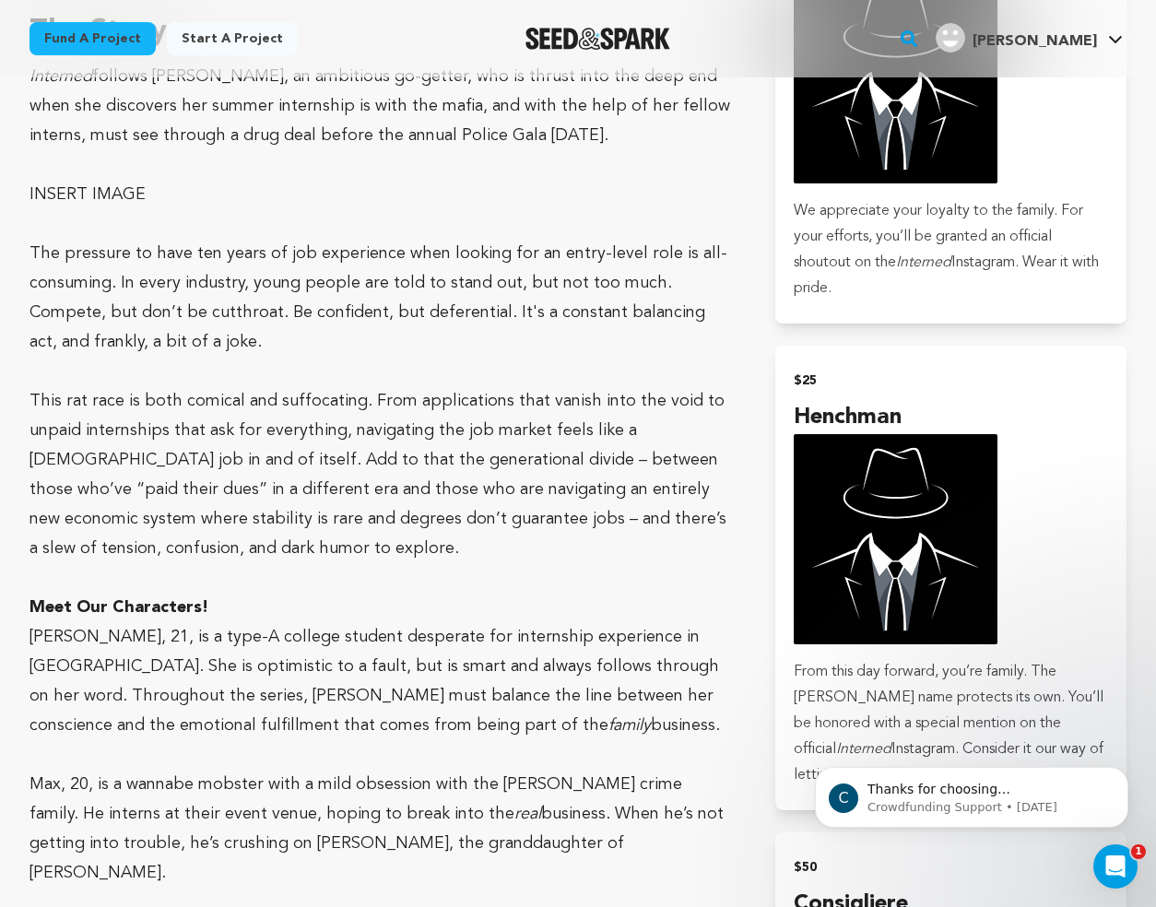
scroll to position [1207, 0]
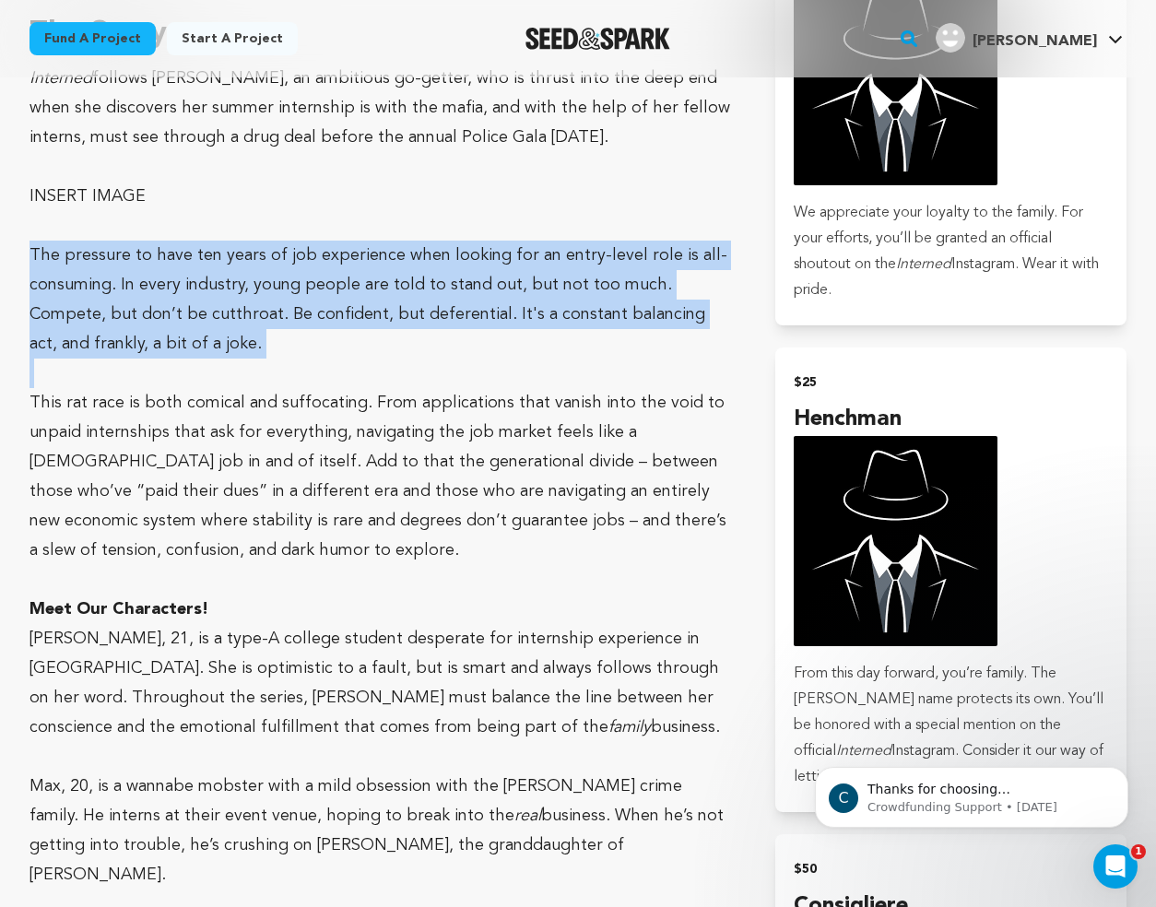
copy p "The pressure to have ten years of job experience when looking for an entry-leve…"
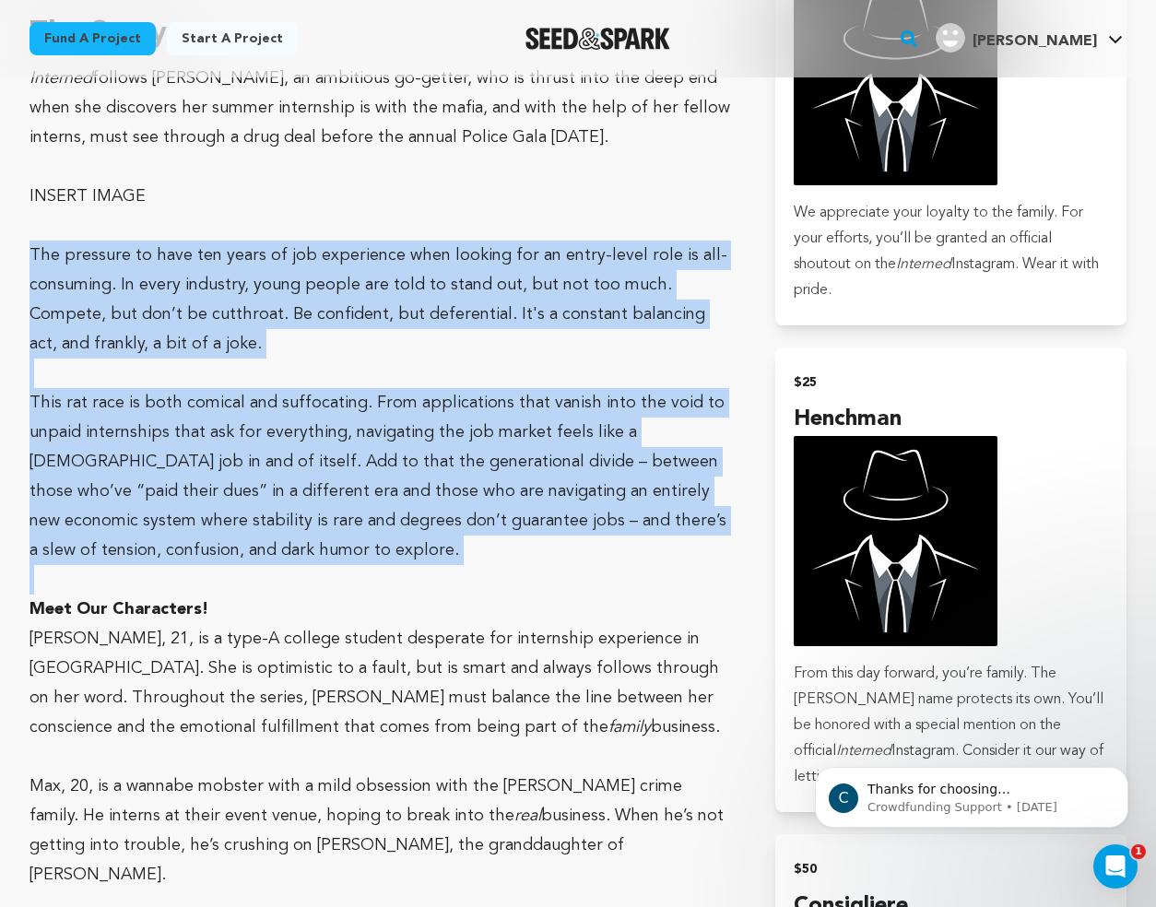
copy div "The pressure to have ten years of job experience when looking for an entry-leve…"
drag, startPoint x: 27, startPoint y: 248, endPoint x: 177, endPoint y: 592, distance: 375.2
click at [177, 592] on div "Fund a project Project details Interned [US_STATE][GEOGRAPHIC_DATA], [US_STATE]…" at bounding box center [578, 669] width 1156 height 3597
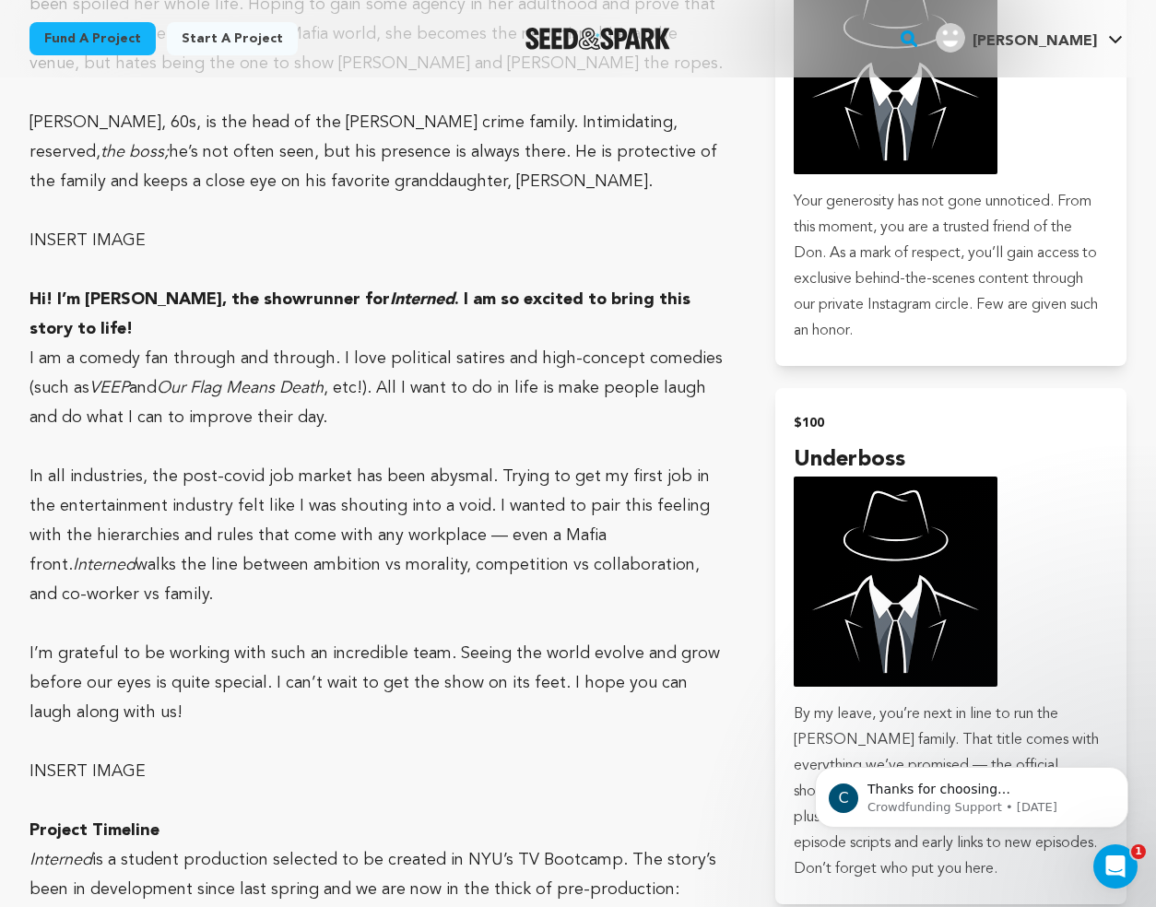
scroll to position [2176, 0]
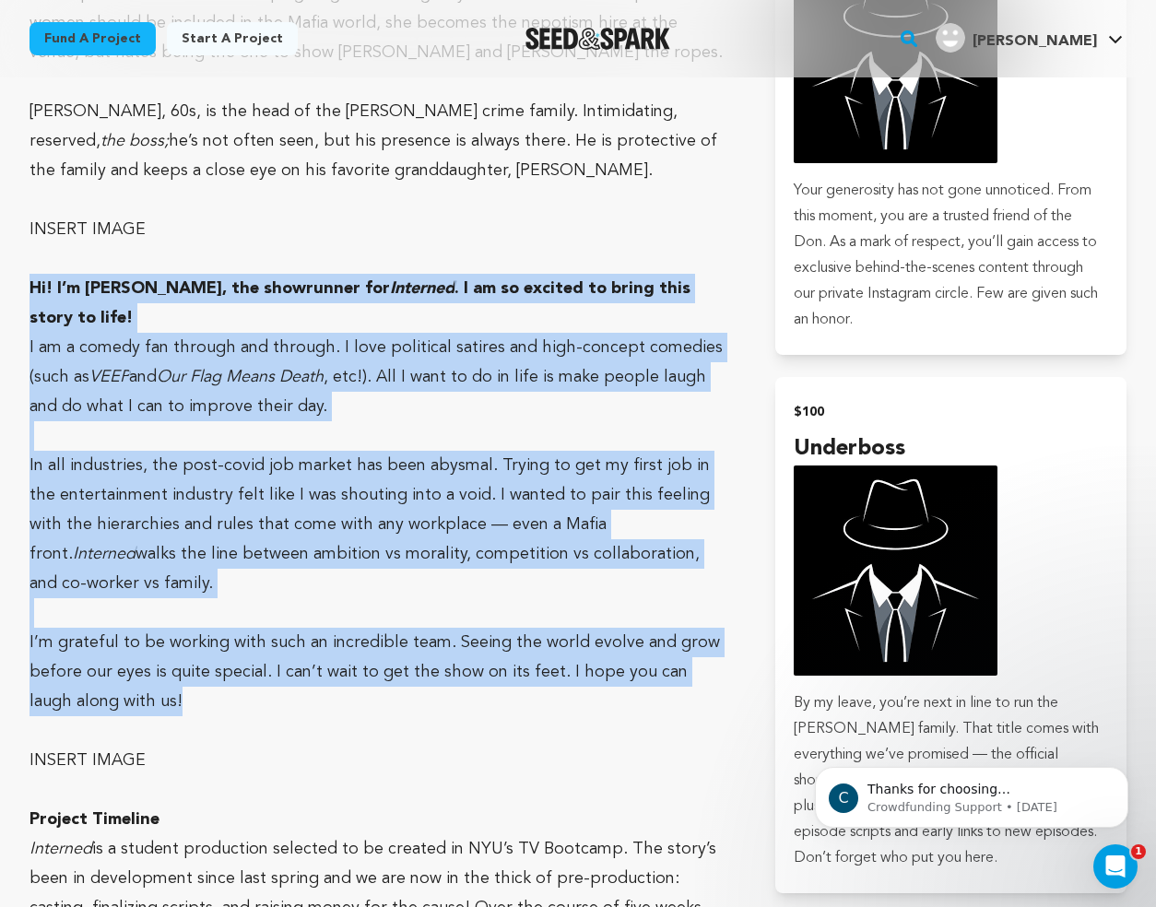
drag, startPoint x: 22, startPoint y: 250, endPoint x: 158, endPoint y: 624, distance: 398.0
copy div "Hi! I’m [PERSON_NAME], the showrunner for Interned . I am so excited to bring t…"
